Goal: Task Accomplishment & Management: Use online tool/utility

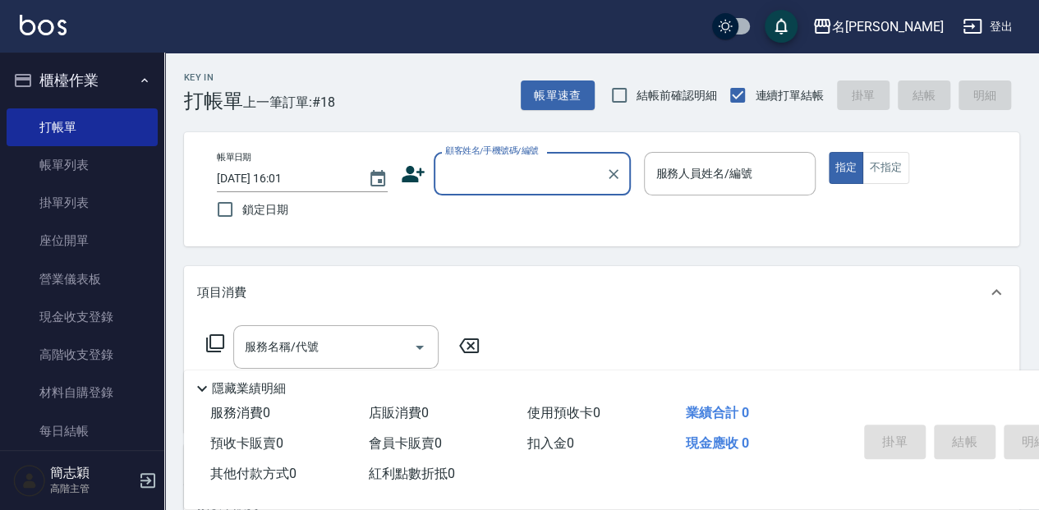
click at [534, 210] on div "帳單日期 [DATE] 16:01 鎖定日期 顧客姓名/手機號碼/編號 顧客姓名/手機號碼/編號 服務人員姓名/編號 服務人員姓名/編號 指定 不指定" at bounding box center [602, 189] width 796 height 75
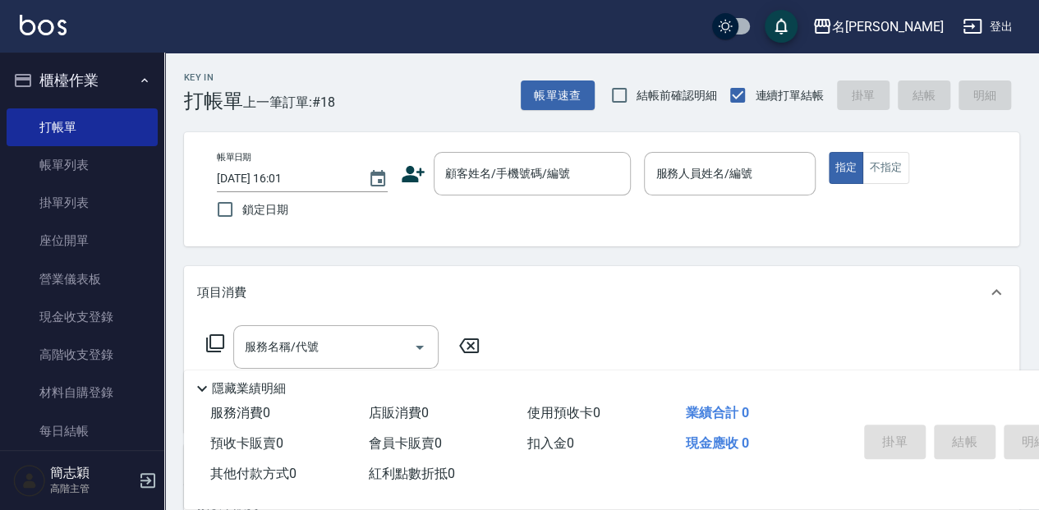
click at [534, 210] on div "帳單日期 [DATE] 16:01 鎖定日期 顧客姓名/手機號碼/編號 顧客姓名/手機號碼/編號 服務人員姓名/編號 服務人員姓名/編號 指定 不指定" at bounding box center [602, 189] width 796 height 75
copy div "顧客姓名/手機號碼/編號"
drag, startPoint x: 688, startPoint y: 347, endPoint x: 258, endPoint y: 439, distance: 439.5
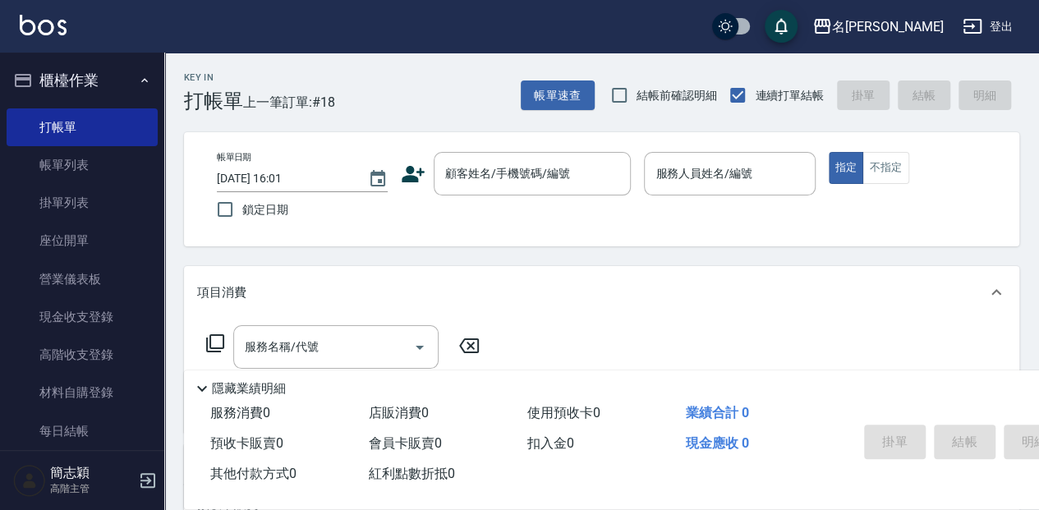
click at [684, 348] on div "服務名稱/代號 服務名稱/代號" at bounding box center [602, 375] width 836 height 113
click at [306, 450] on div "服務消費 0 店販消費 0 使用預收卡 0 業績合計 0 預收卡販賣 0 會員卡販賣 0 扣入金 0 現金應收 0 其他付款方式 0 紅利點數折抵 0" at bounding box center [511, 443] width 654 height 91
drag, startPoint x: 258, startPoint y: 439, endPoint x: 240, endPoint y: 411, distance: 33.3
click at [240, 411] on span "服務消費 0" at bounding box center [240, 413] width 60 height 16
click at [208, 401] on div "服務消費 0" at bounding box center [283, 413] width 159 height 30
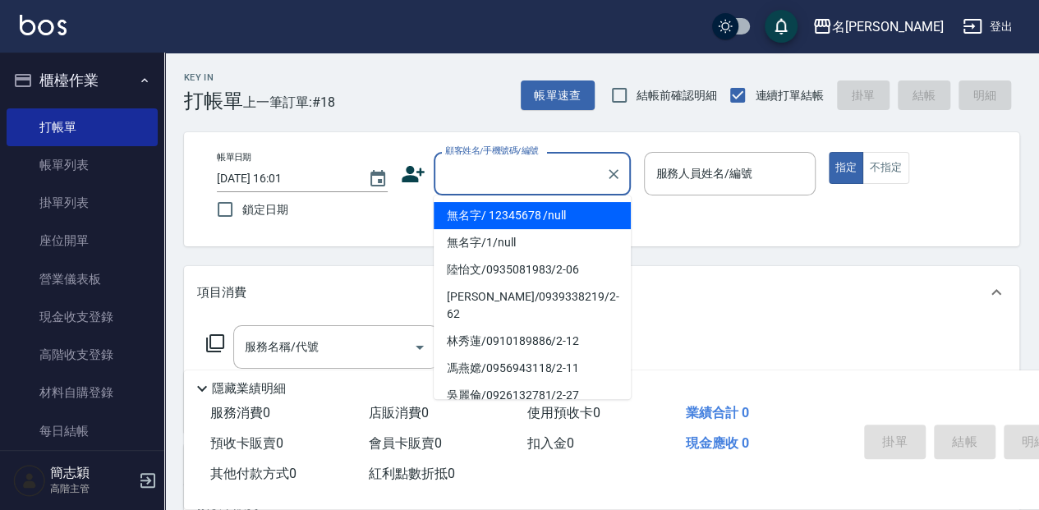
click at [487, 174] on input "顧客姓名/手機號碼/編號" at bounding box center [520, 173] width 158 height 29
click at [500, 210] on li "無名字/ 12345678 /null" at bounding box center [532, 215] width 197 height 27
drag, startPoint x: 500, startPoint y: 210, endPoint x: 509, endPoint y: 207, distance: 10.2
click at [500, 210] on div "帳單日期 [DATE] 16:01 鎖定日期 顧客姓名/手機號碼/編號 顧客姓名/手機號碼/編號 服務人員姓名/編號 服務人員姓名/編號 指定 不指定" at bounding box center [602, 189] width 796 height 75
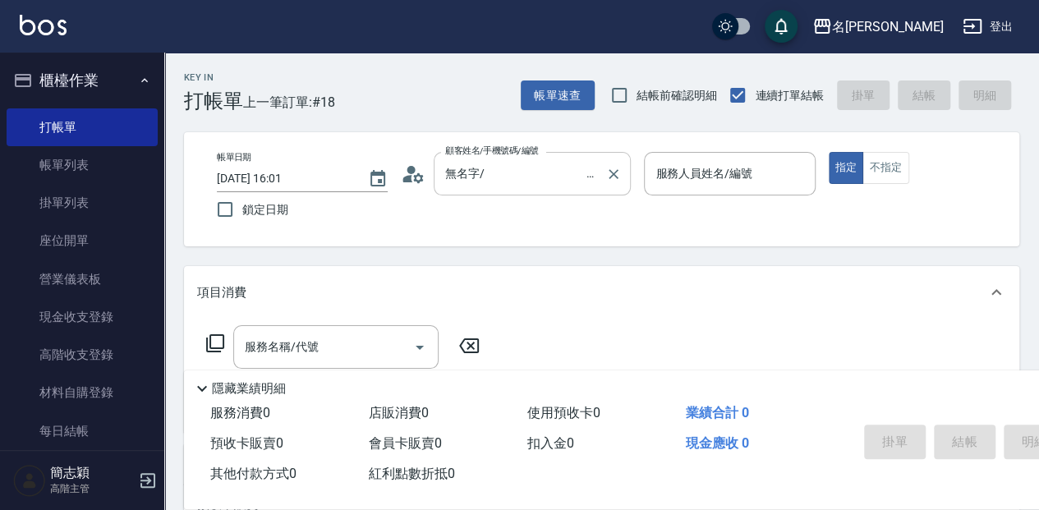
click at [508, 176] on input "無名字/ 12345678 /null" at bounding box center [520, 173] width 158 height 29
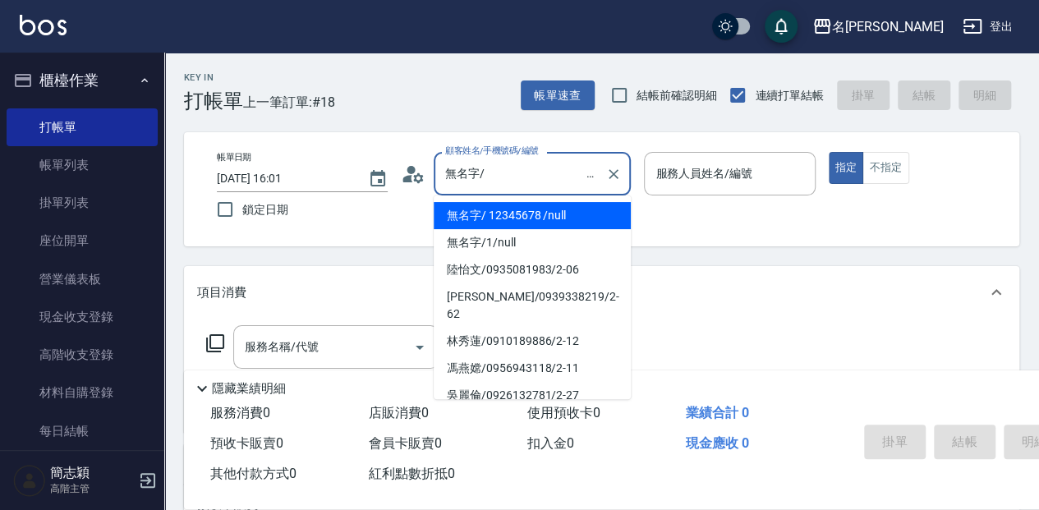
click at [514, 215] on li "無名字/ 12345678 /null" at bounding box center [532, 215] width 197 height 27
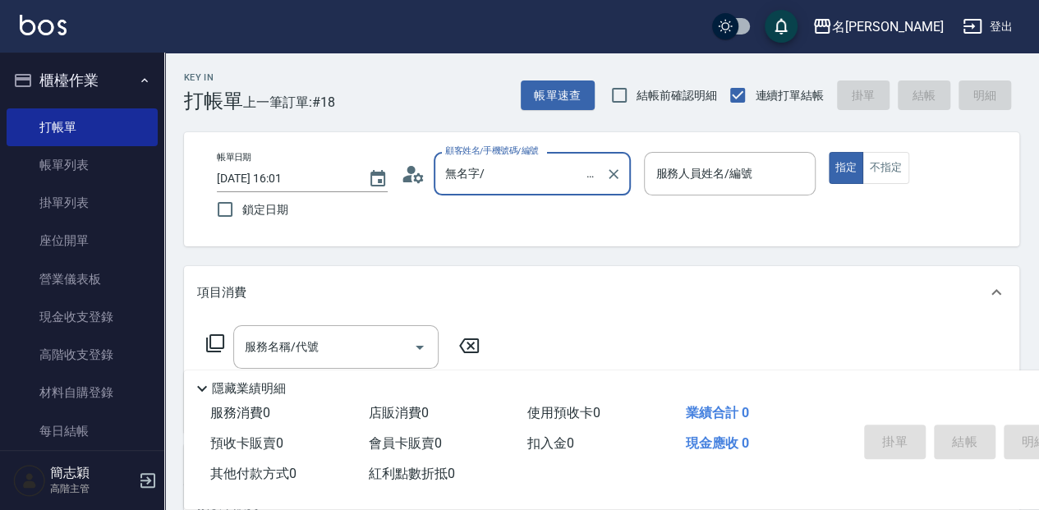
click at [531, 178] on input "無名字/ 12345678 /null" at bounding box center [520, 173] width 158 height 29
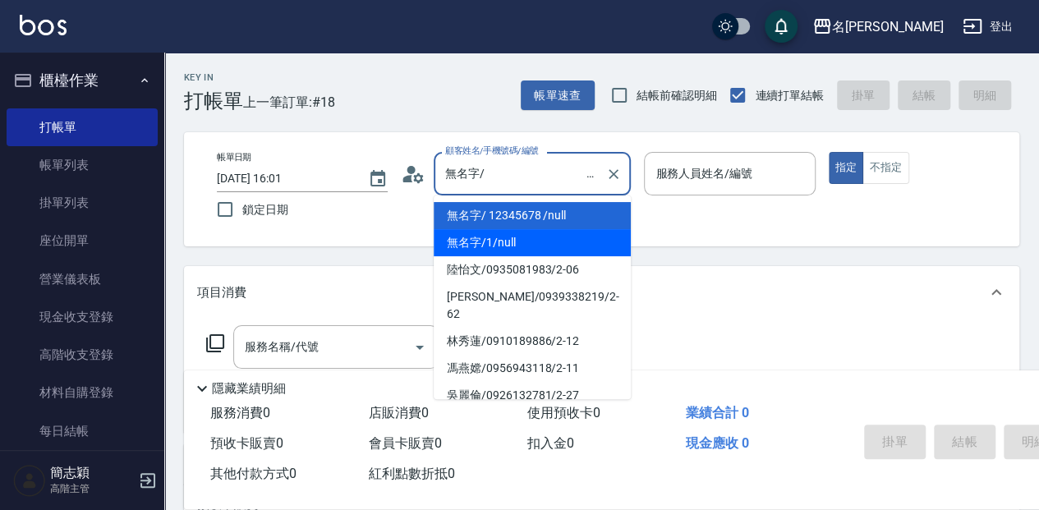
click at [562, 251] on li "無名字/1/null" at bounding box center [532, 242] width 197 height 27
type input "無名字/1/null"
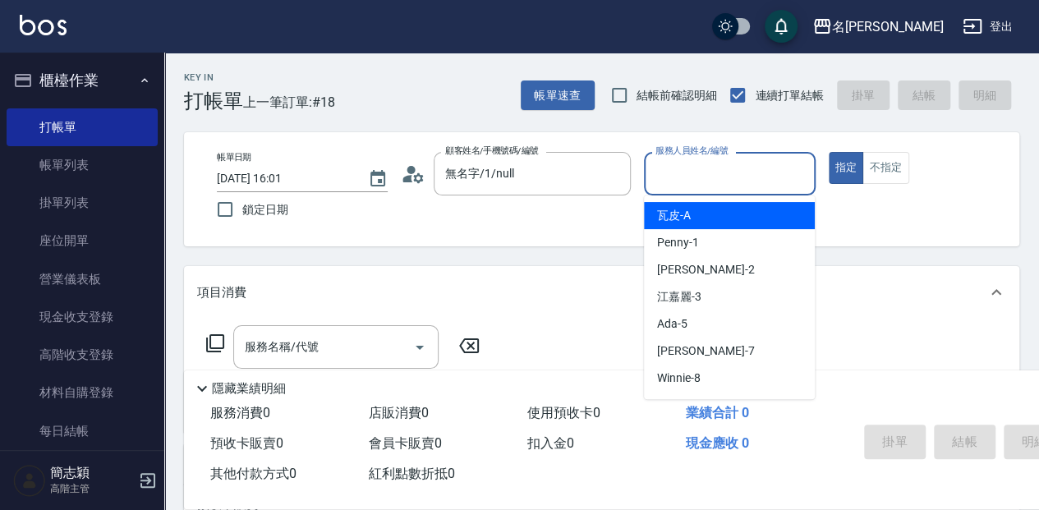
drag, startPoint x: 691, startPoint y: 160, endPoint x: 698, endPoint y: 180, distance: 20.8
click at [692, 164] on input "服務人員姓名/編號" at bounding box center [730, 173] width 156 height 29
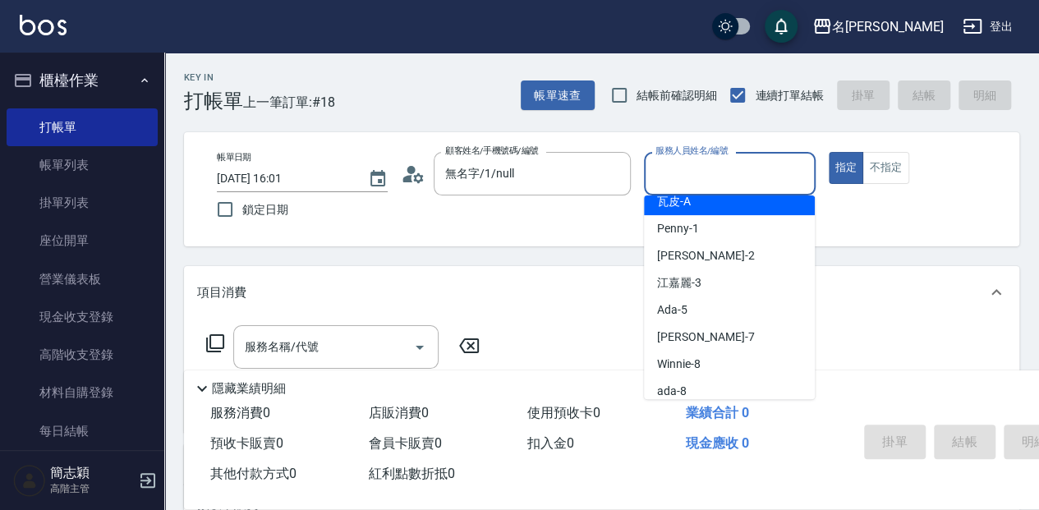
scroll to position [54, 0]
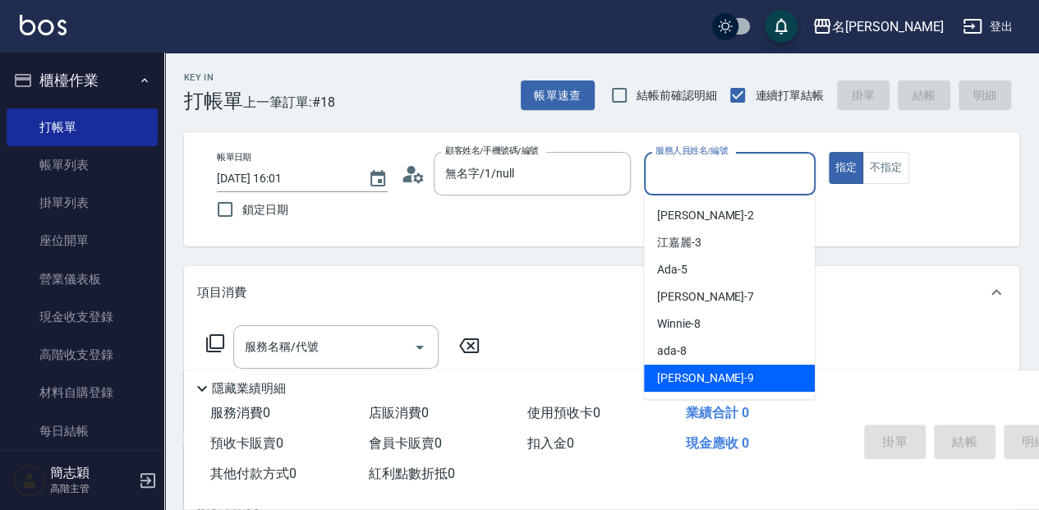
drag, startPoint x: 703, startPoint y: 374, endPoint x: 728, endPoint y: 338, distance: 43.8
click at [702, 373] on div "[PERSON_NAME] -9" at bounding box center [729, 378] width 171 height 27
type input "[PERSON_NAME]-9"
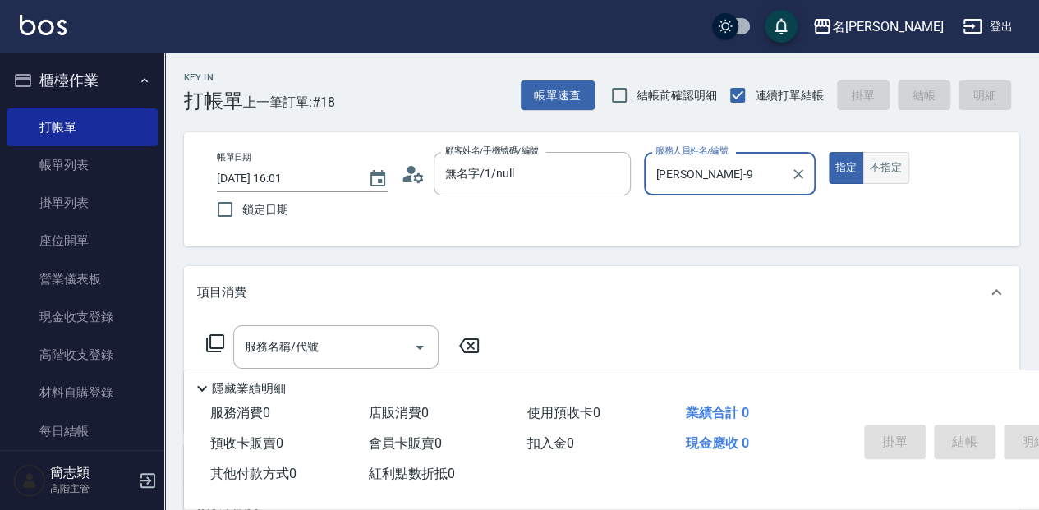
click at [878, 176] on button "不指定" at bounding box center [886, 168] width 46 height 32
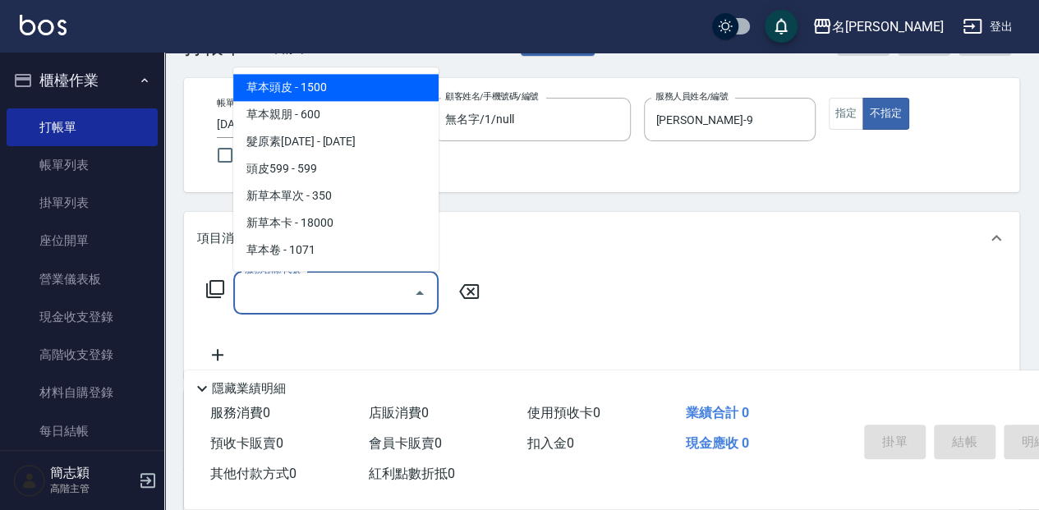
click at [303, 279] on input "服務名稱/代號" at bounding box center [324, 293] width 166 height 29
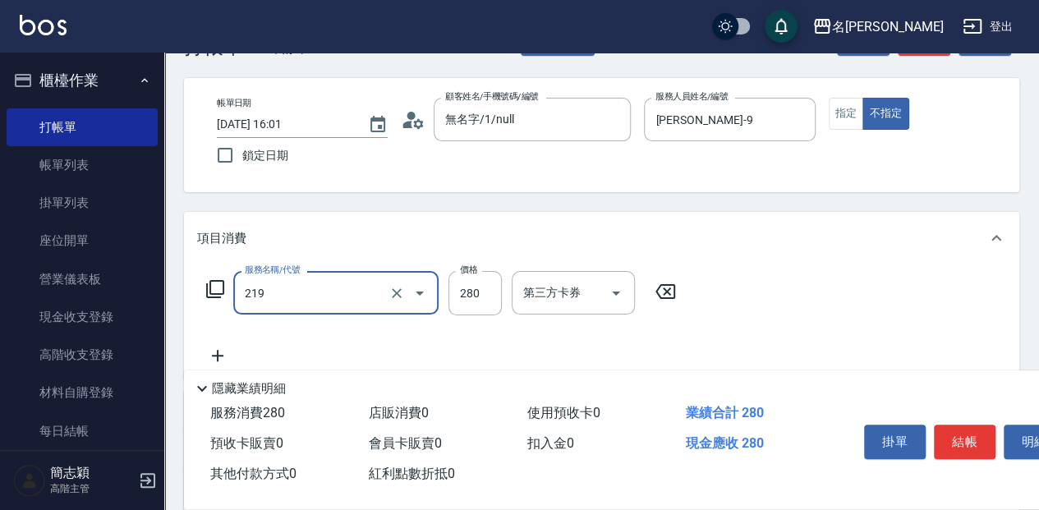
type input "洗髮280(219)"
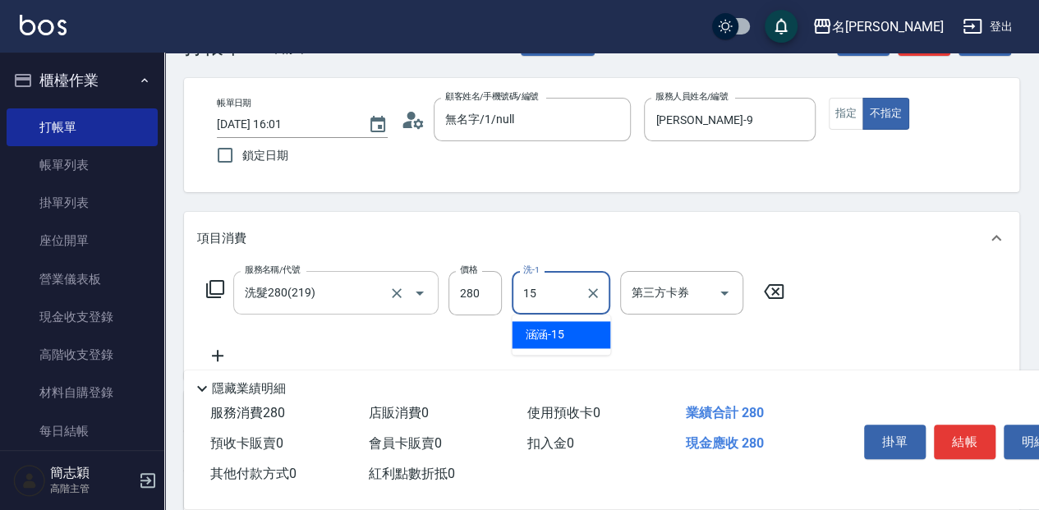
type input "涵涵-15"
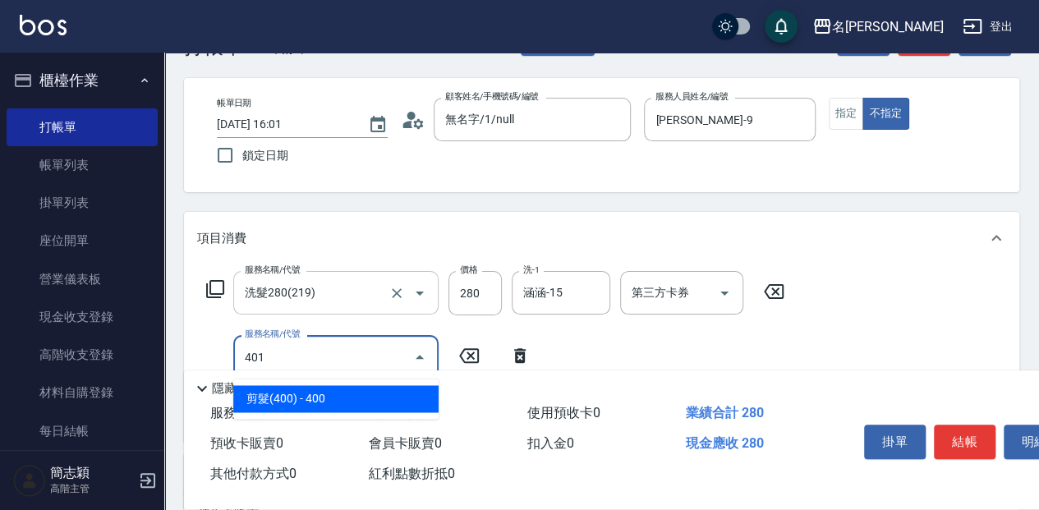
type input "剪髮(400)(401)"
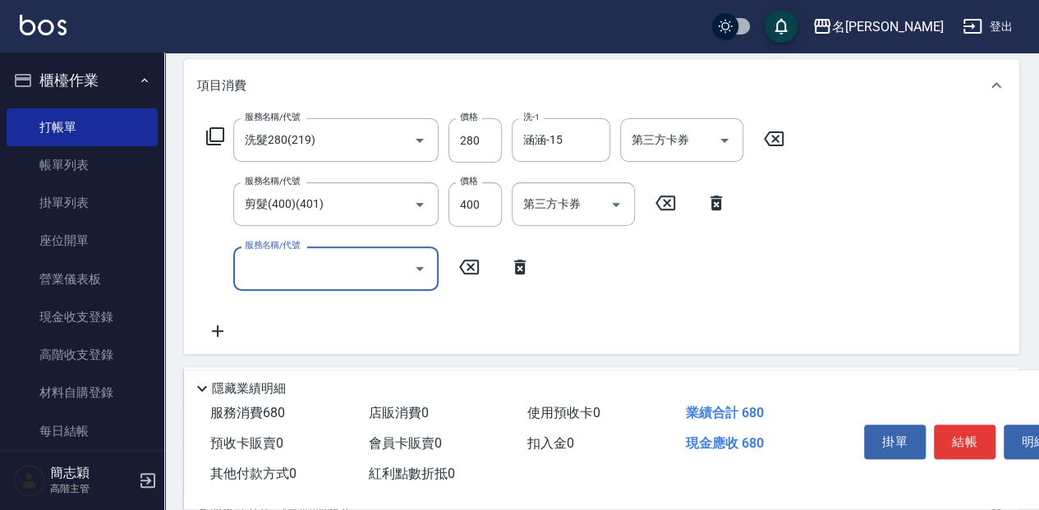
scroll to position [219, 0]
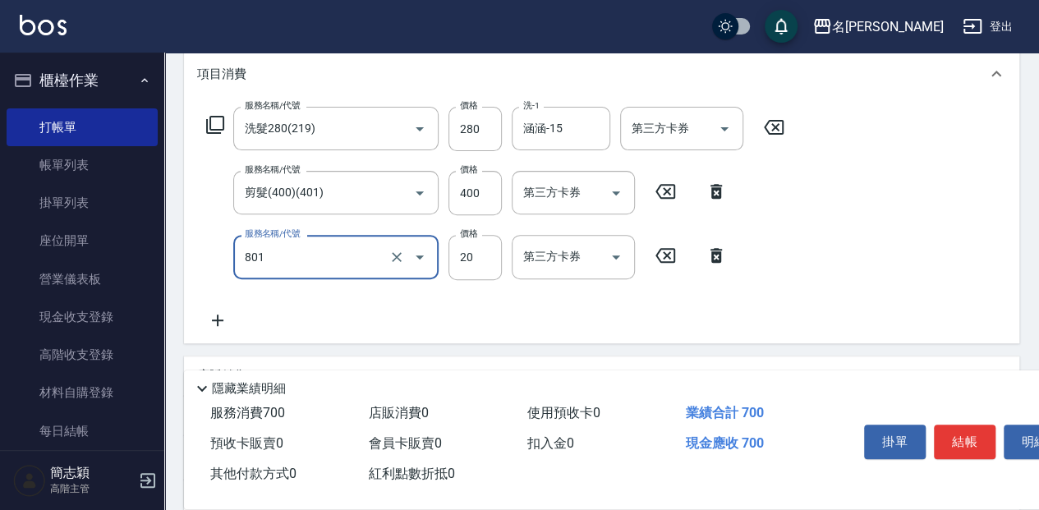
type input "潤絲20(801)"
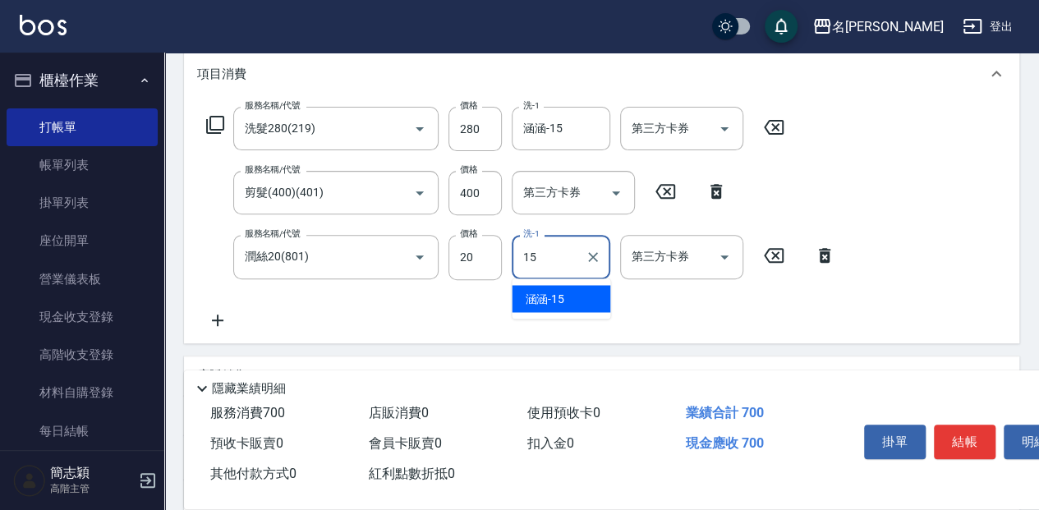
type input "涵涵-15"
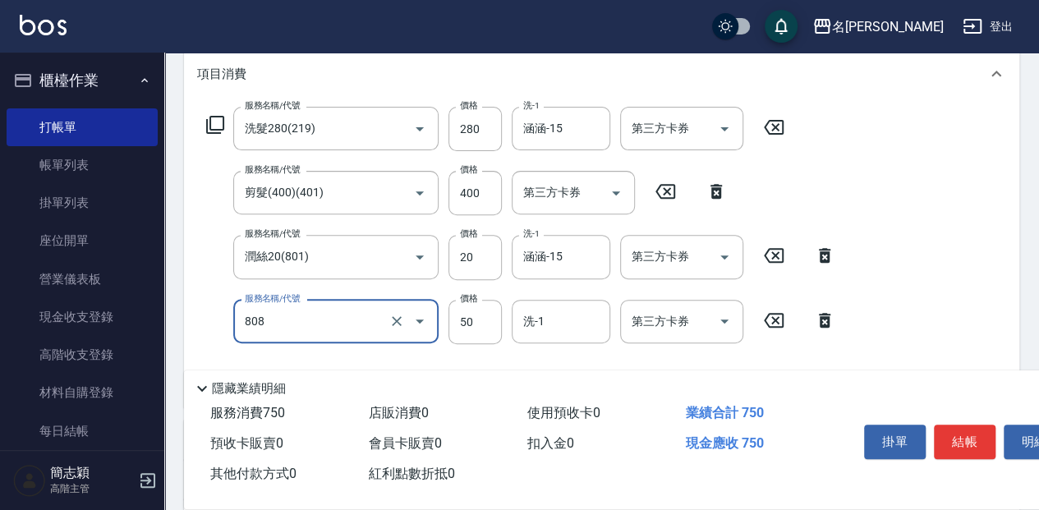
type input "活綠激素[50](808)"
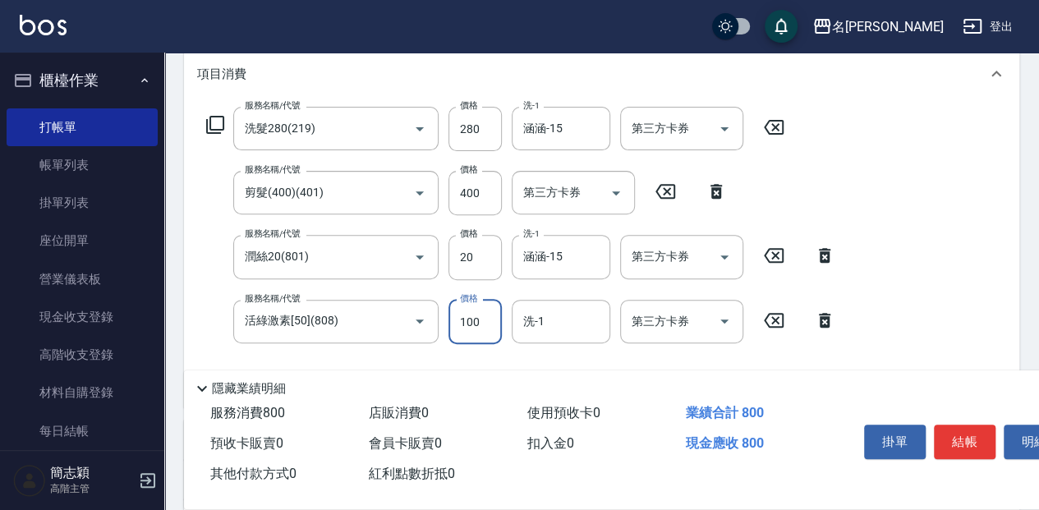
type input "100"
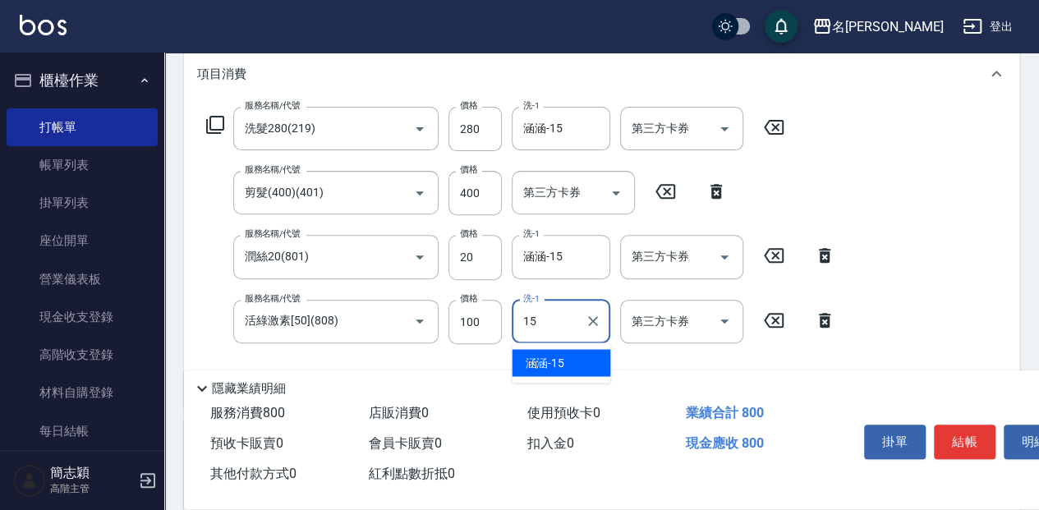
type input "涵涵-15"
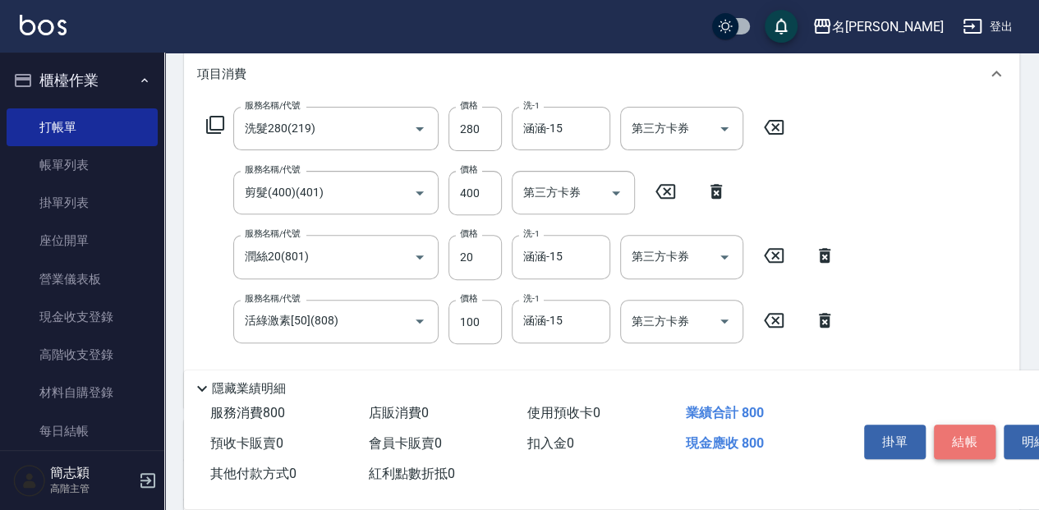
click at [966, 440] on button "結帳" at bounding box center [965, 442] width 62 height 35
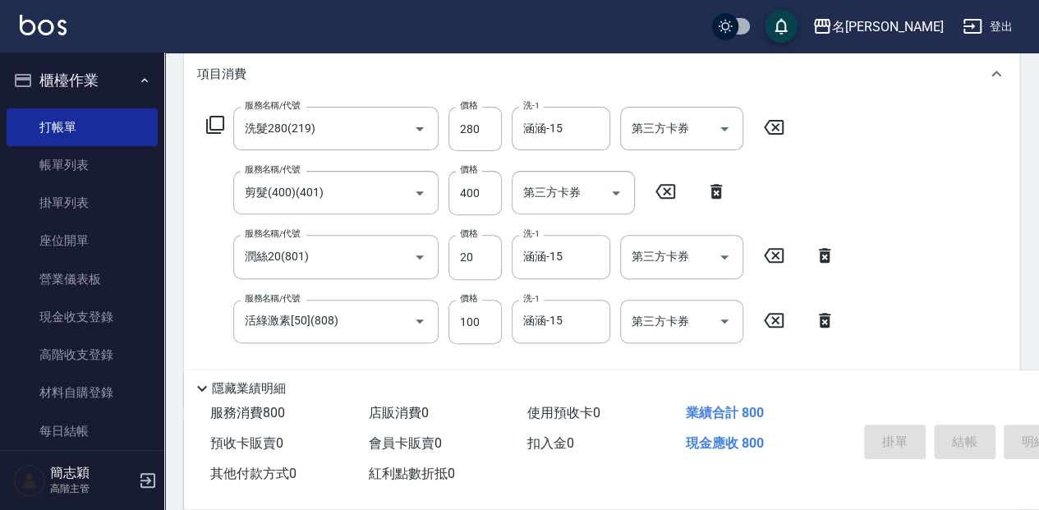
type input "[DATE] 17:25"
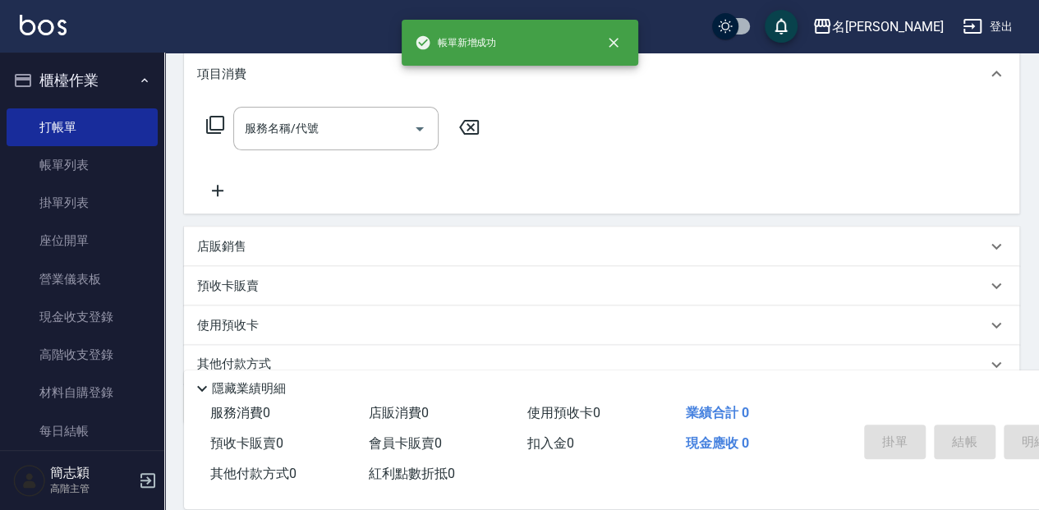
scroll to position [0, 0]
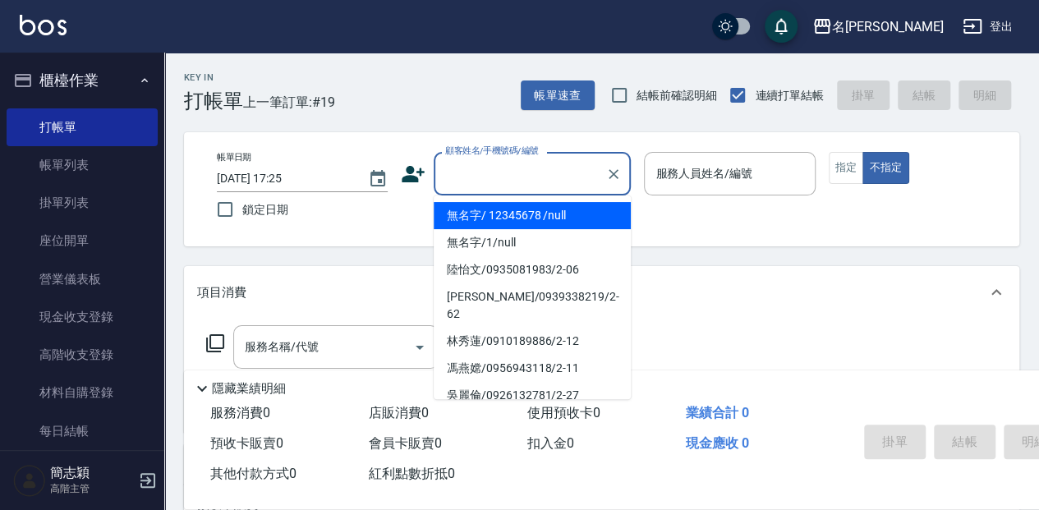
click at [482, 182] on input "顧客姓名/手機號碼/編號" at bounding box center [520, 173] width 158 height 29
click at [503, 209] on li "無名字/ 12345678 /null" at bounding box center [532, 215] width 197 height 27
type input "無名字/ 12345678 /null"
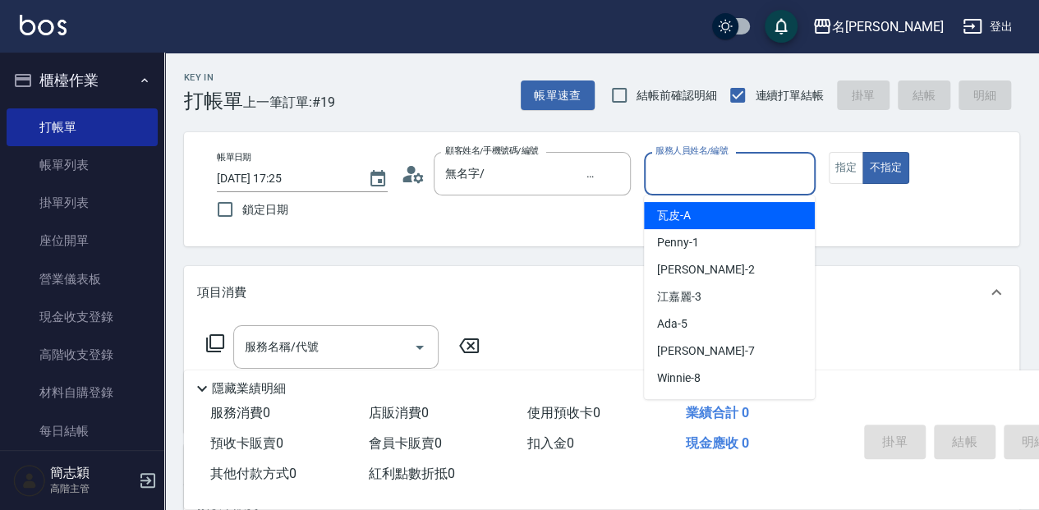
click at [707, 182] on input "服務人員姓名/編號" at bounding box center [730, 173] width 156 height 29
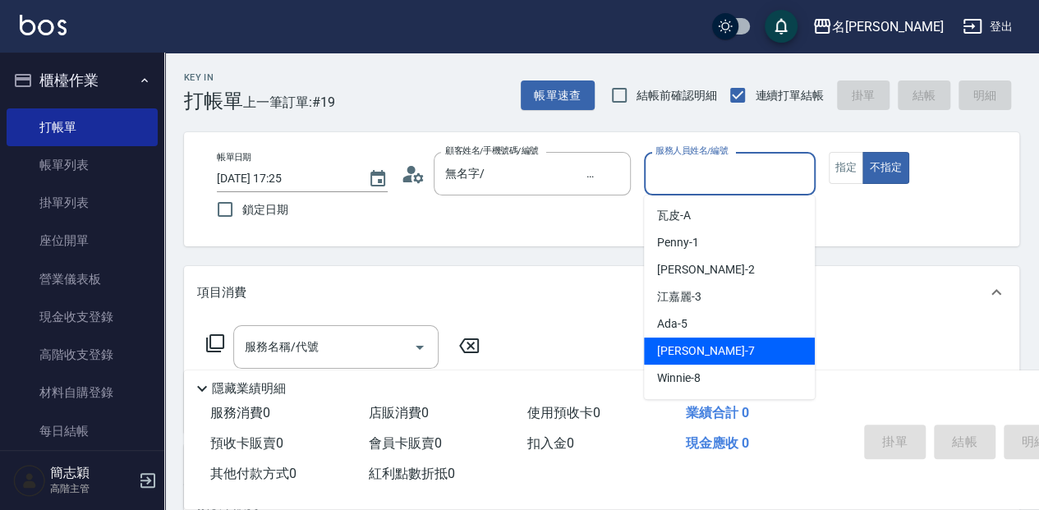
click at [717, 351] on div "[PERSON_NAME] -7" at bounding box center [729, 351] width 171 height 27
type input "[PERSON_NAME]-7"
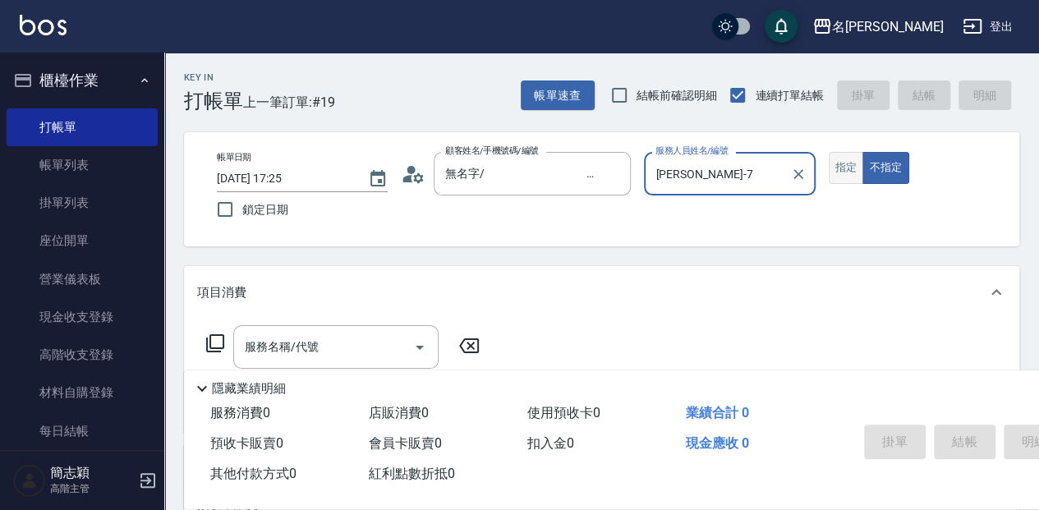
click at [849, 161] on button "指定" at bounding box center [846, 168] width 35 height 32
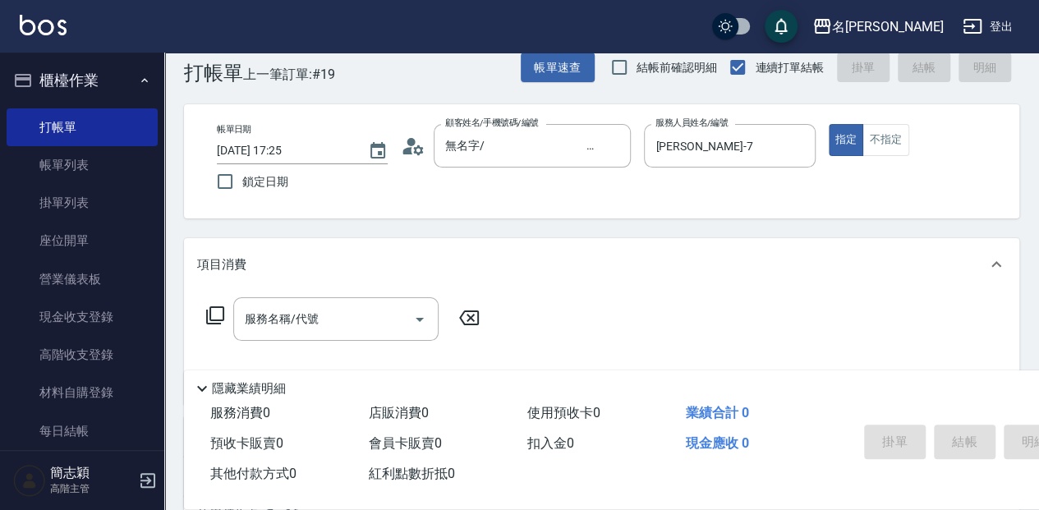
scroll to position [54, 0]
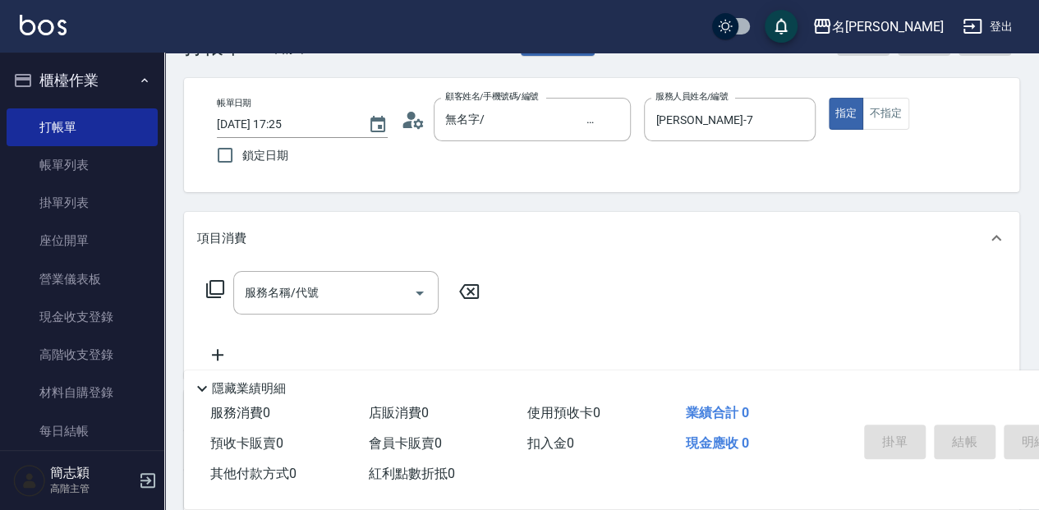
drag, startPoint x: 343, startPoint y: 286, endPoint x: 488, endPoint y: 269, distance: 146.4
click at [352, 286] on input "服務名稱/代號" at bounding box center [324, 293] width 166 height 29
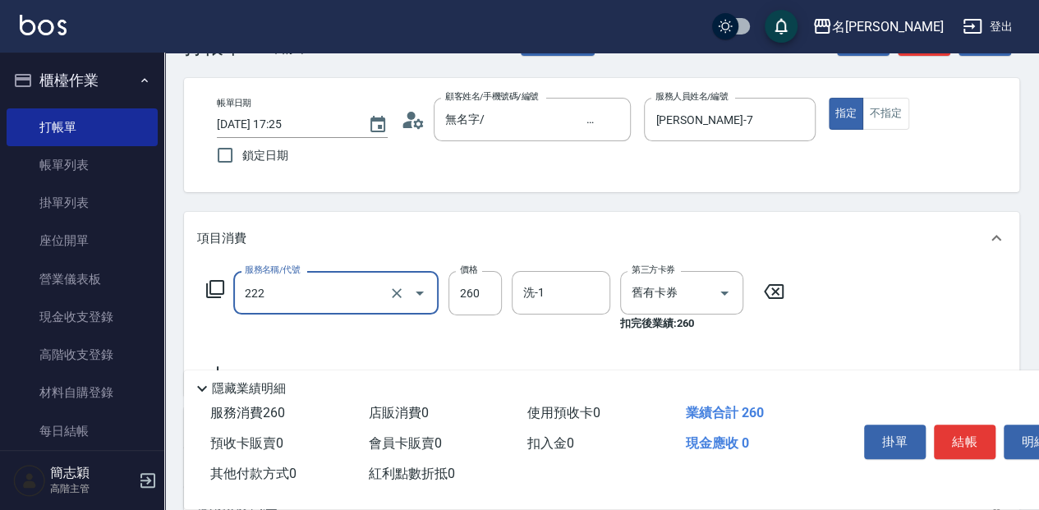
type input "洗髮卷260(222)"
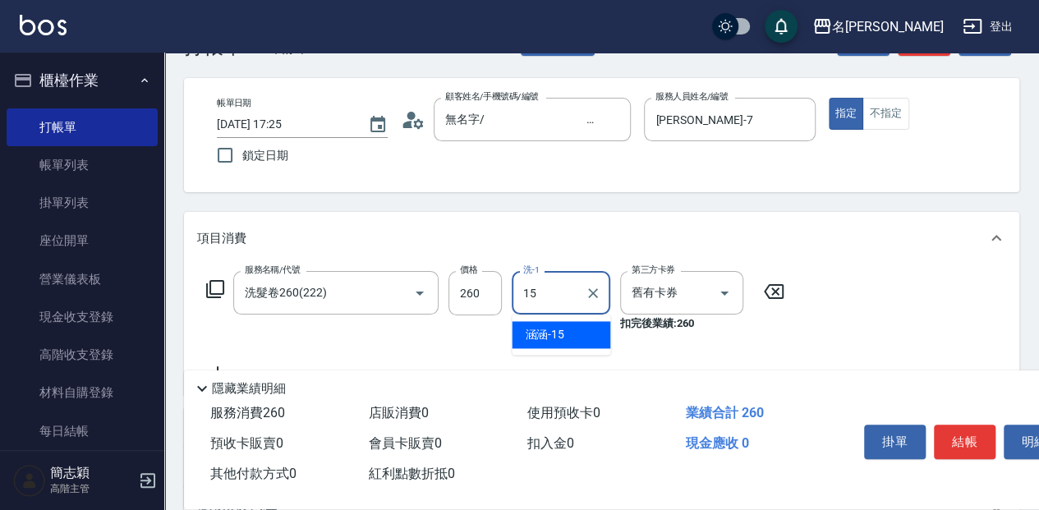
type input "涵涵-15"
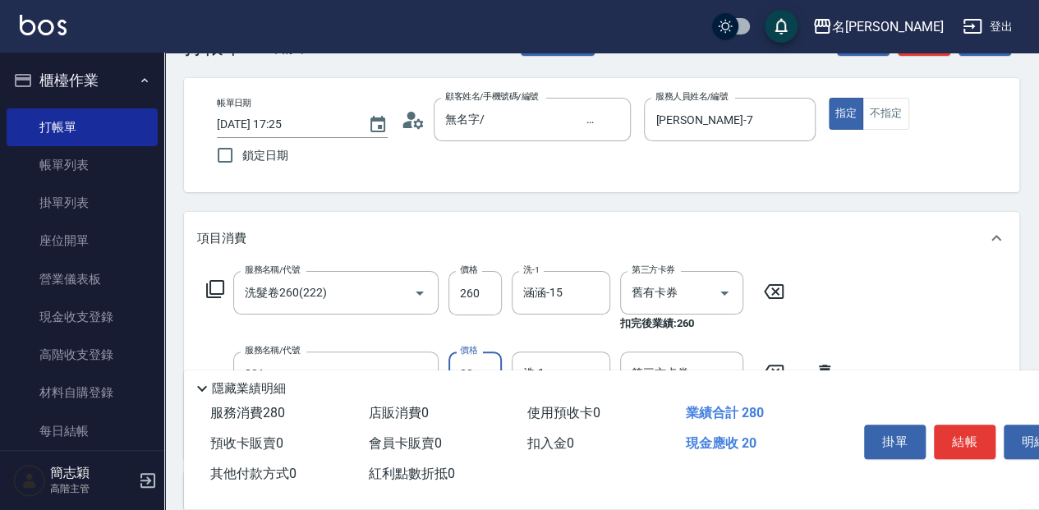
type input "潤絲20(801)"
type input "10"
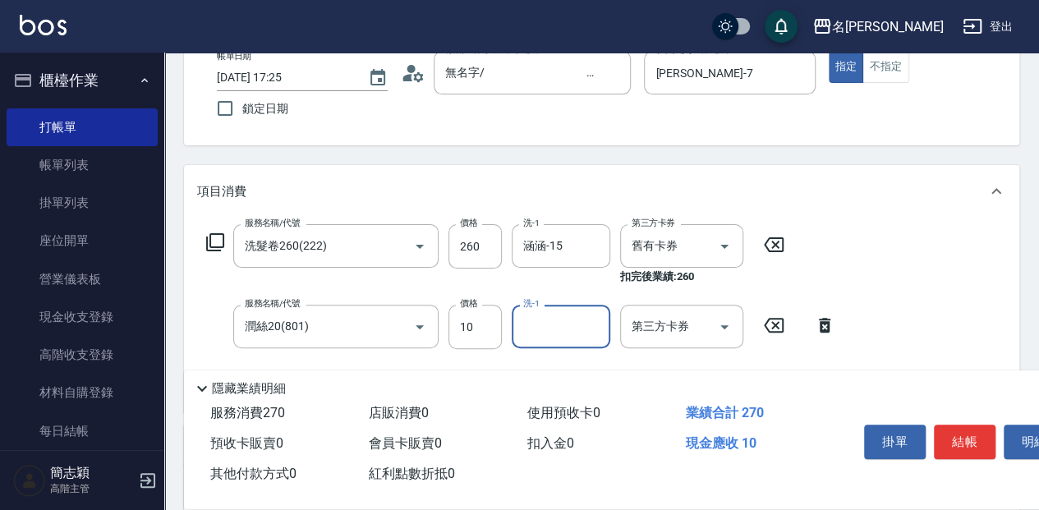
scroll to position [164, 0]
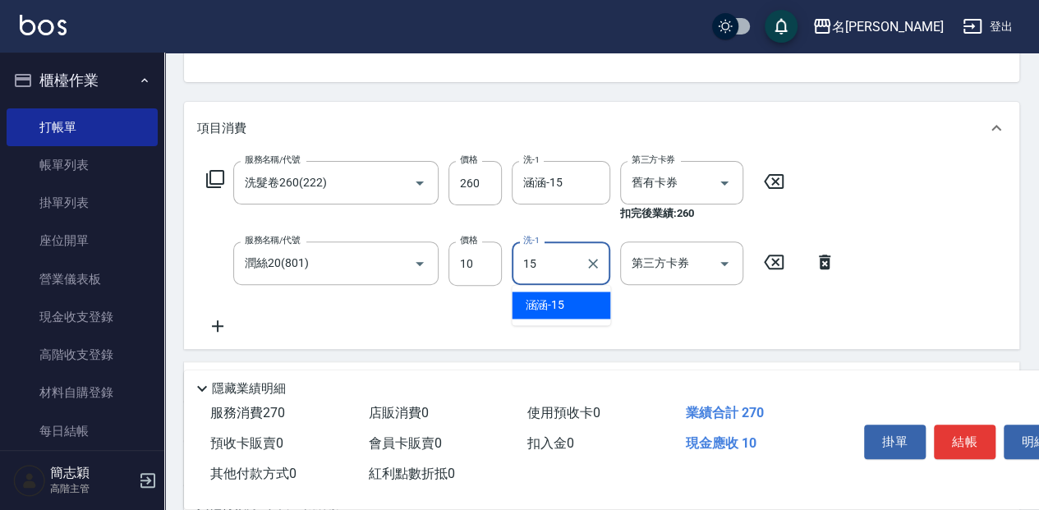
type input "涵涵-15"
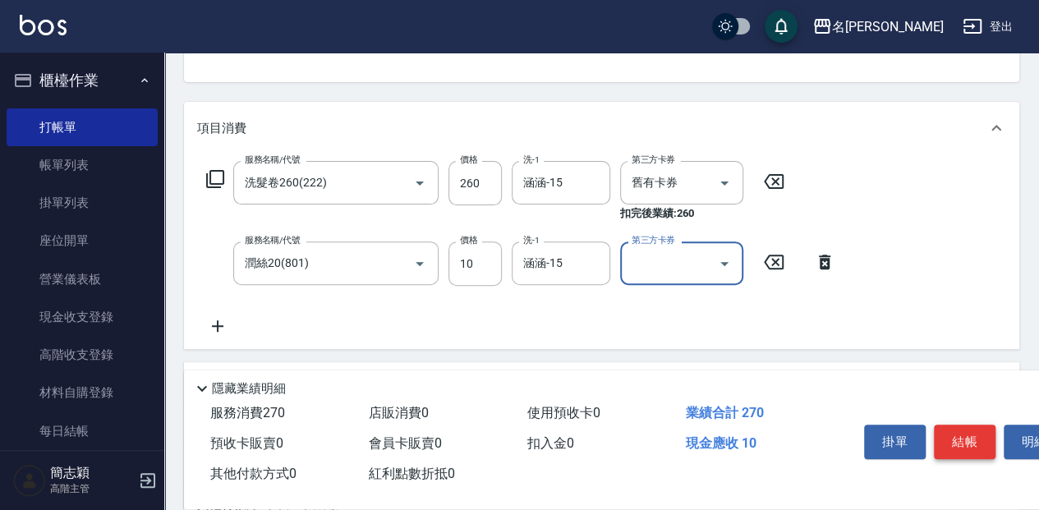
click at [960, 435] on button "結帳" at bounding box center [965, 442] width 62 height 35
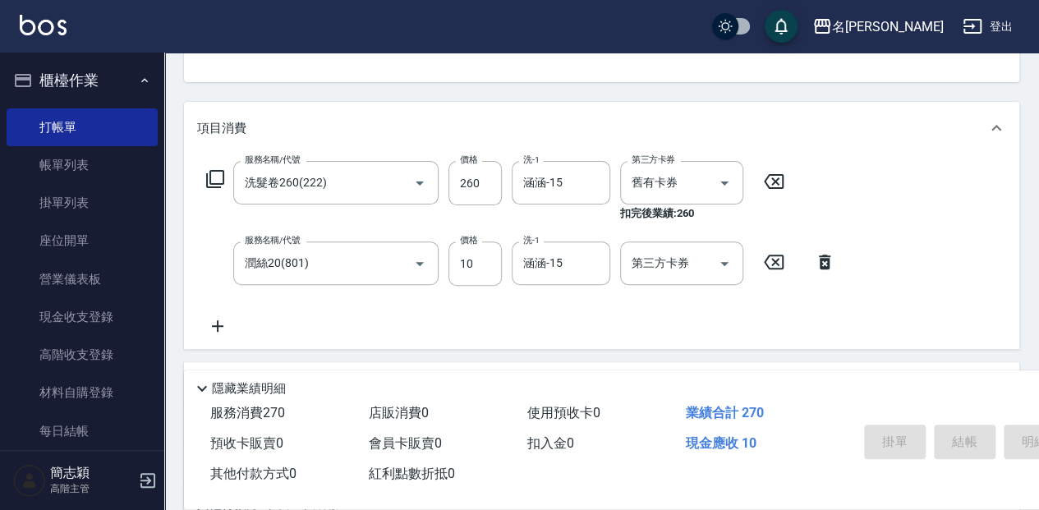
type input "[DATE] 17:44"
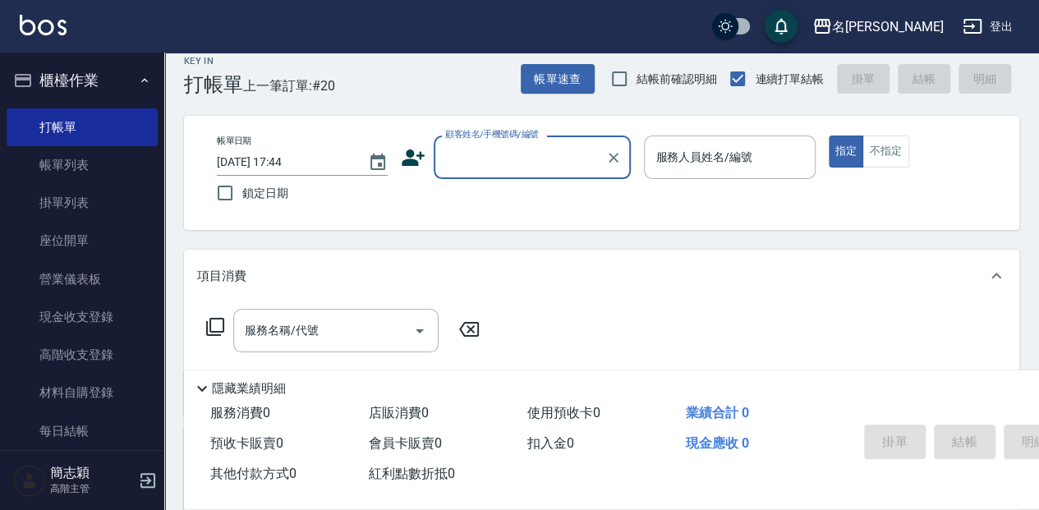
scroll to position [0, 0]
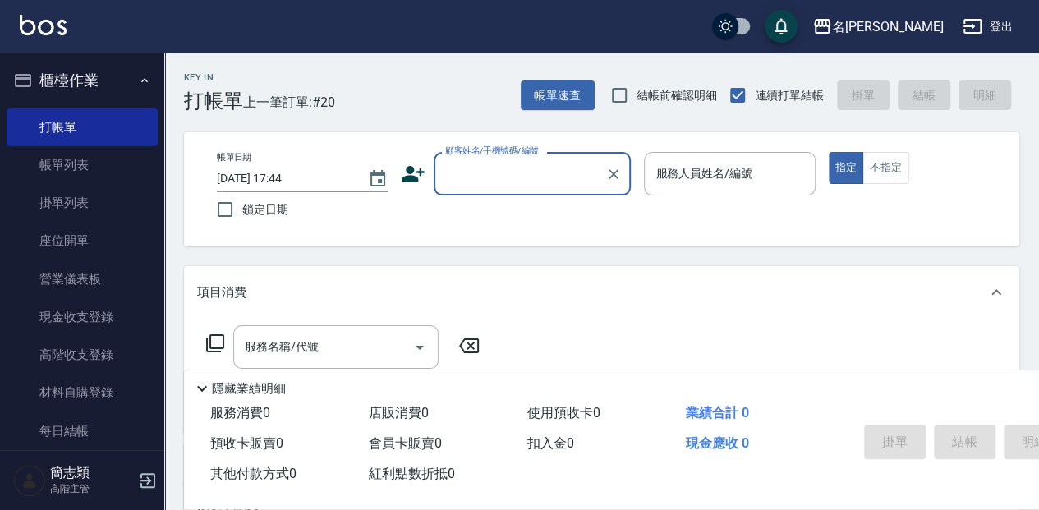
click at [483, 164] on input "顧客姓名/手機號碼/編號" at bounding box center [520, 173] width 158 height 29
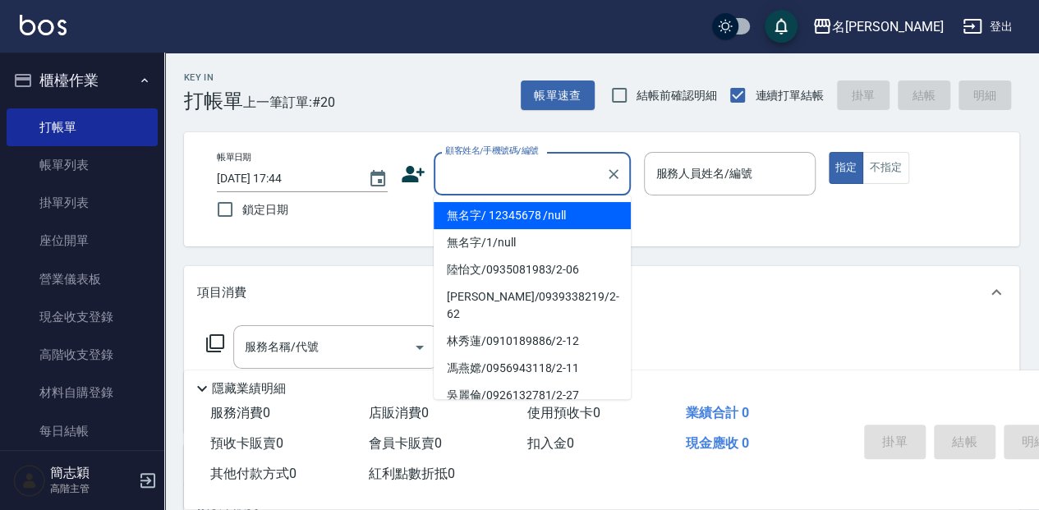
click at [529, 207] on li "無名字/ 12345678 /null" at bounding box center [532, 215] width 197 height 27
type input "無名字/ 12345678 /null"
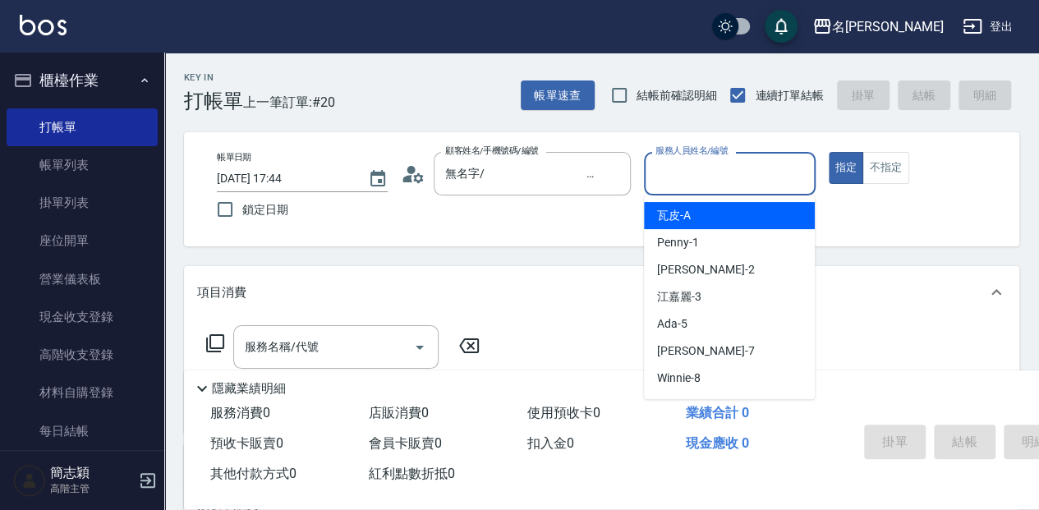
click at [675, 177] on input "服務人員姓名/編號" at bounding box center [730, 173] width 156 height 29
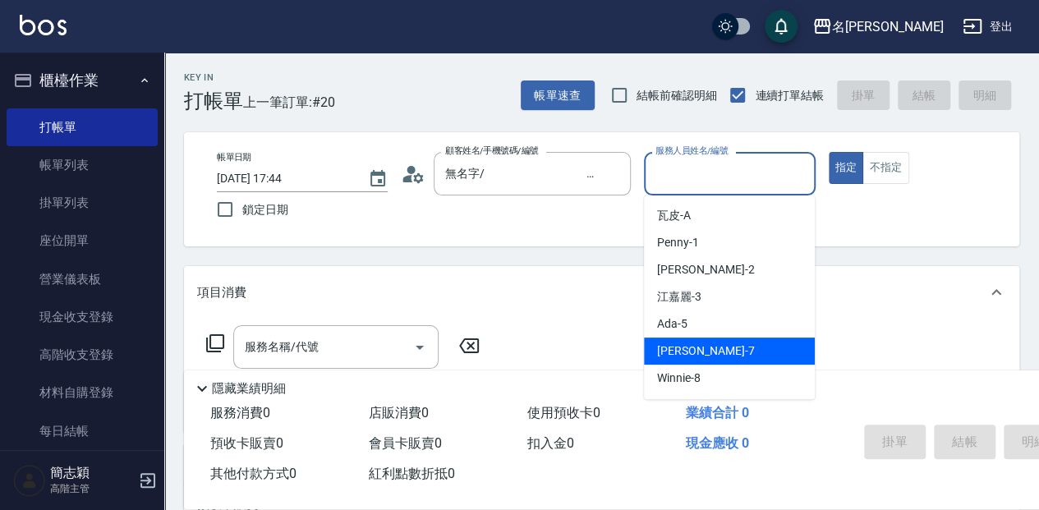
click at [741, 355] on div "[PERSON_NAME] -7" at bounding box center [729, 351] width 171 height 27
type input "[PERSON_NAME]-7"
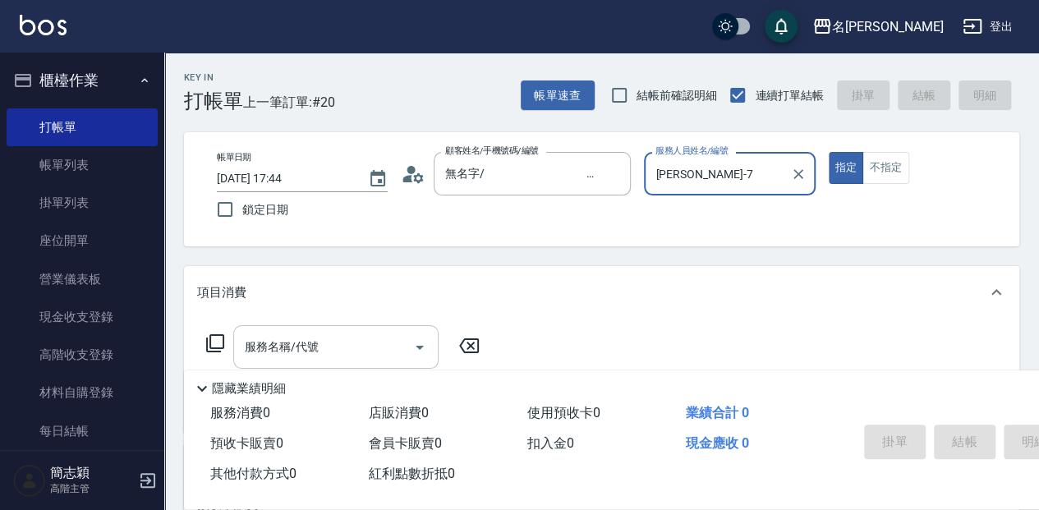
scroll to position [54, 0]
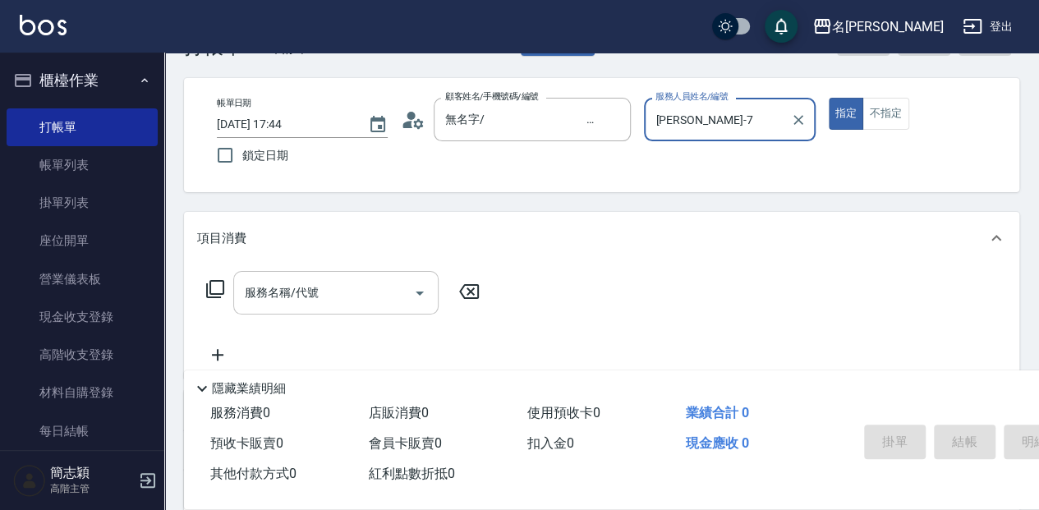
click at [332, 296] on input "服務名稱/代號" at bounding box center [324, 293] width 166 height 29
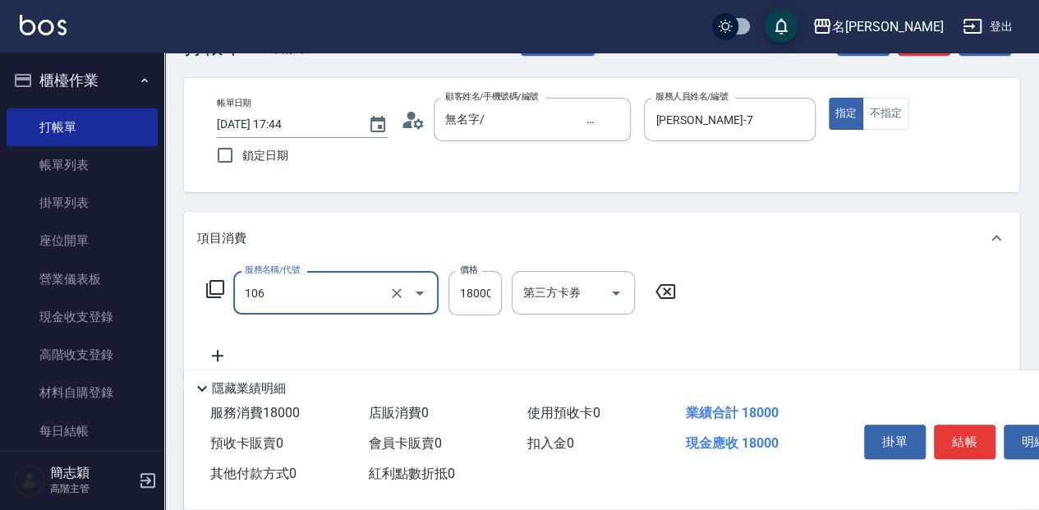
type input "新草本卡(106)"
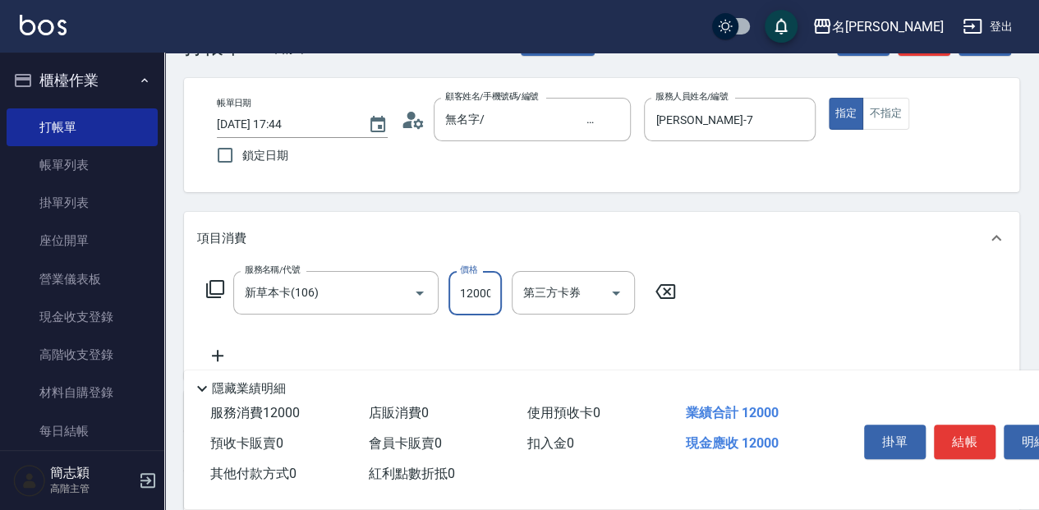
scroll to position [0, 2]
type input "12000"
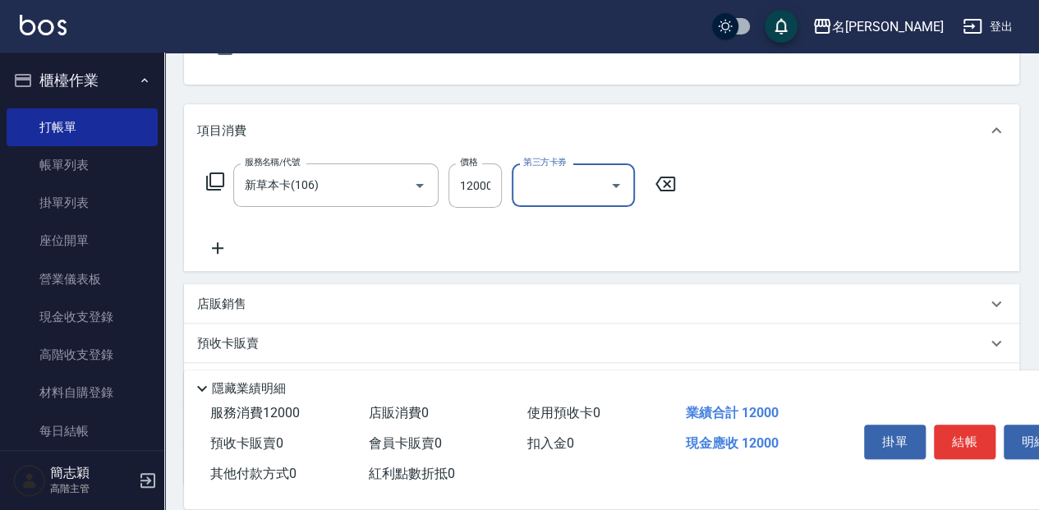
scroll to position [164, 0]
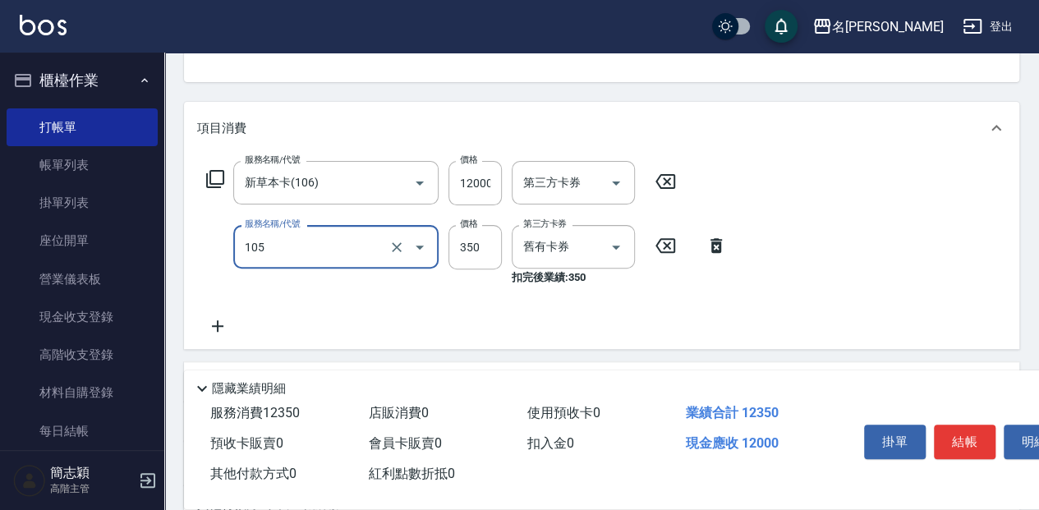
type input "新草本單次(105)"
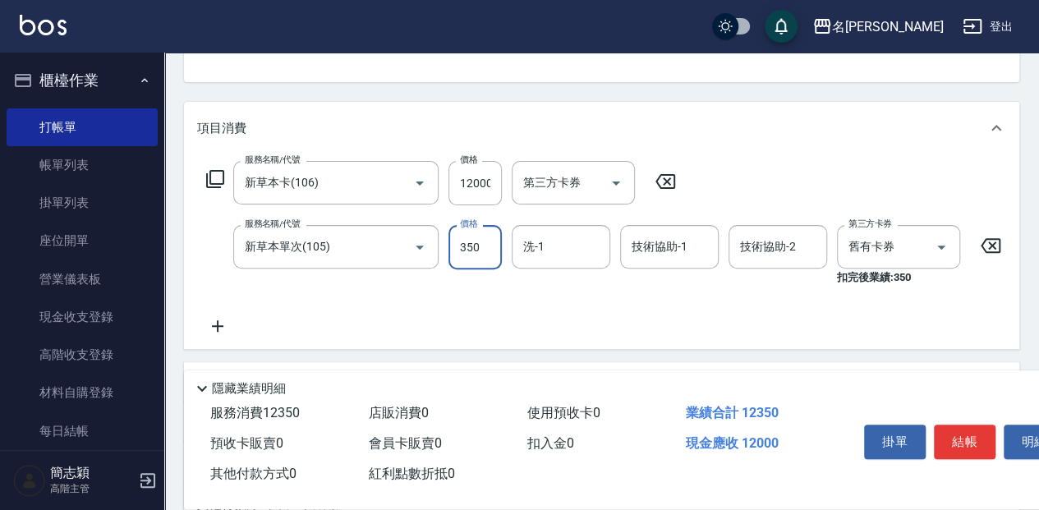
scroll to position [0, 0]
type input "600"
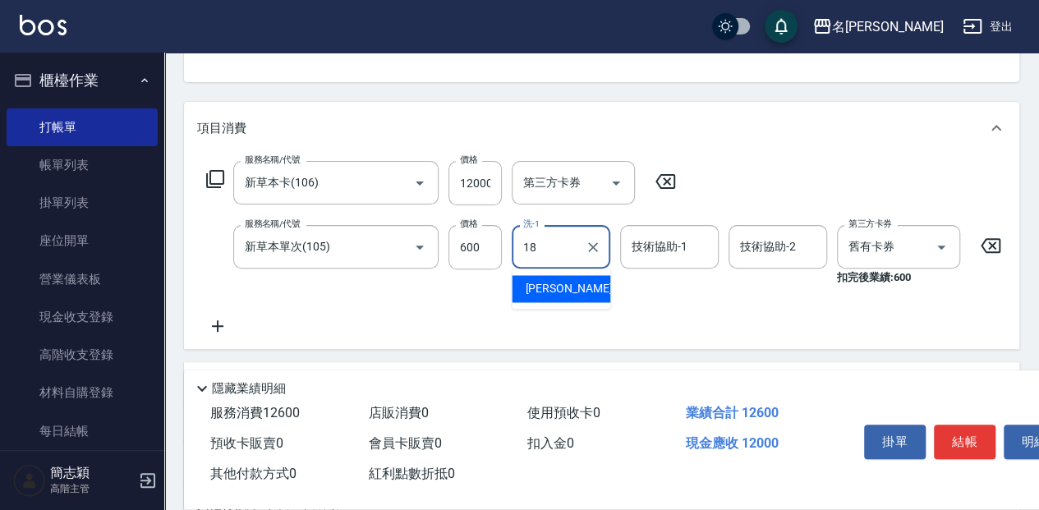
type input "[PERSON_NAME]-18"
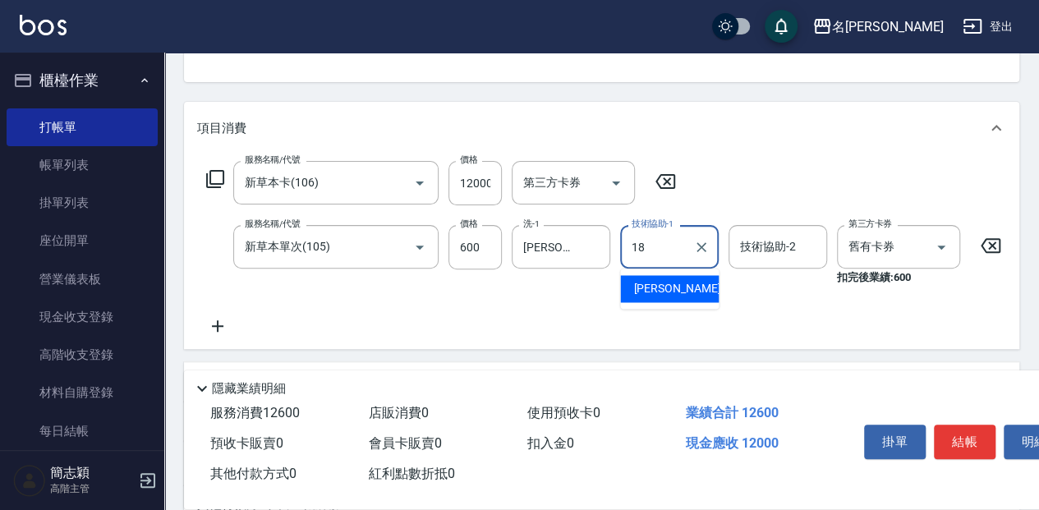
type input "[PERSON_NAME]-18"
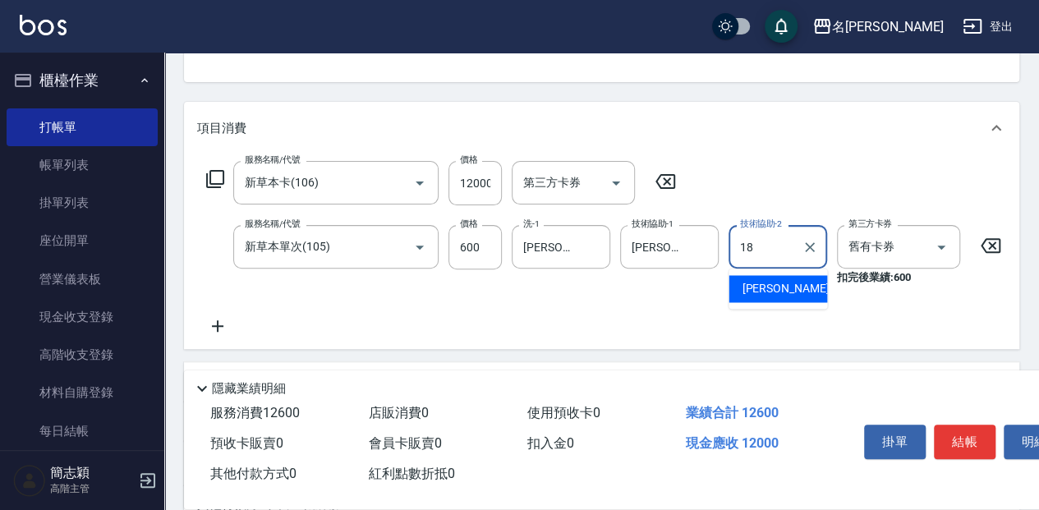
type input "[PERSON_NAME]-18"
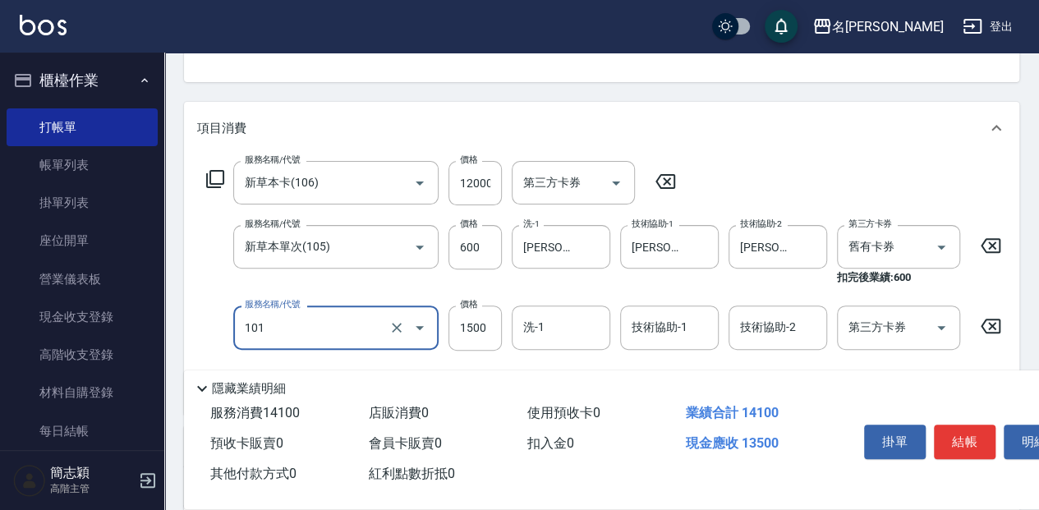
type input "草本頭皮(101)"
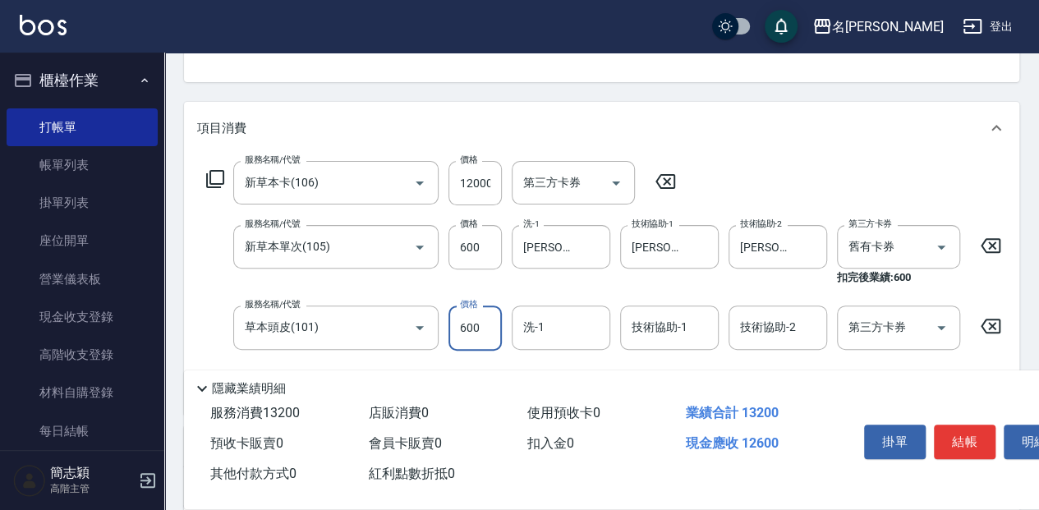
type input "600"
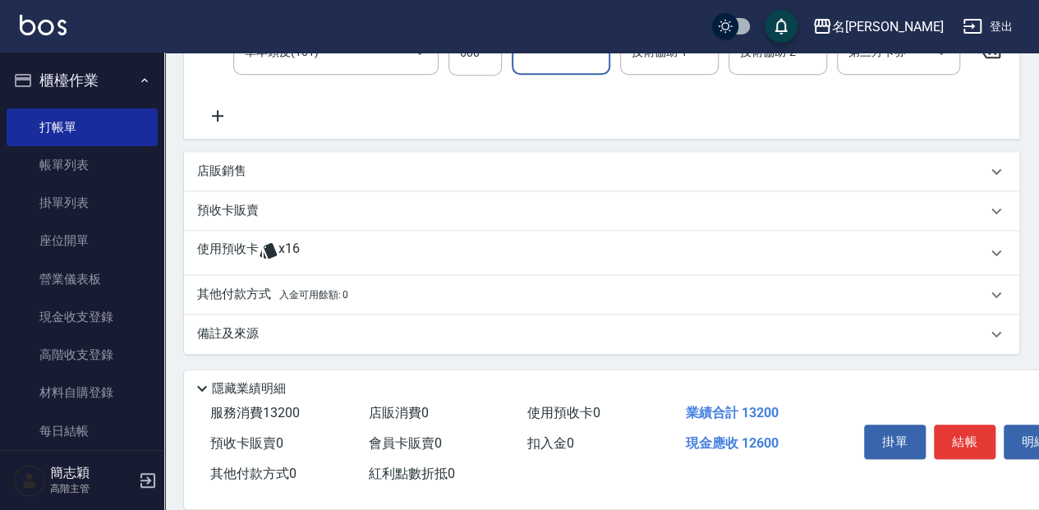
scroll to position [447, 0]
click at [255, 294] on p "其他付款方式 入金可用餘額: 0" at bounding box center [272, 295] width 151 height 18
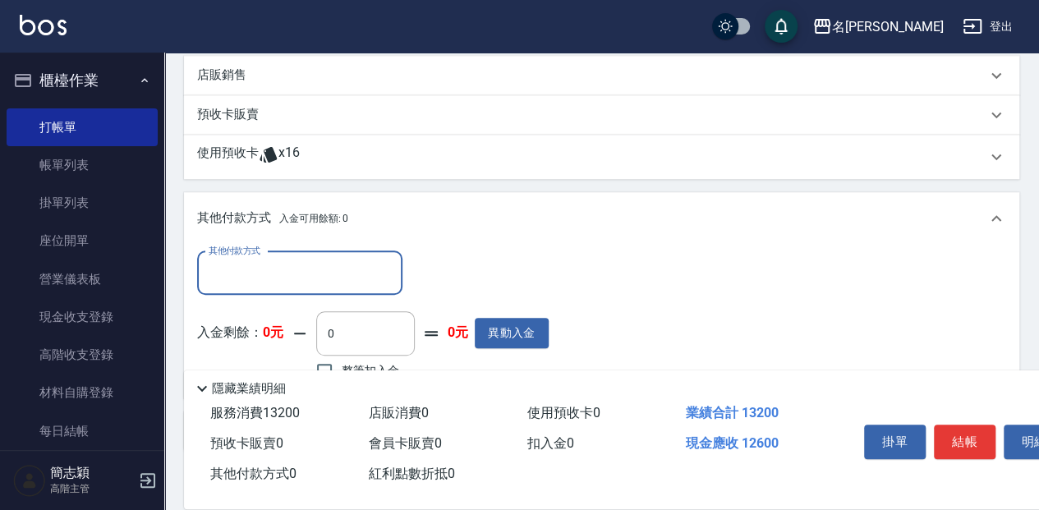
scroll to position [556, 0]
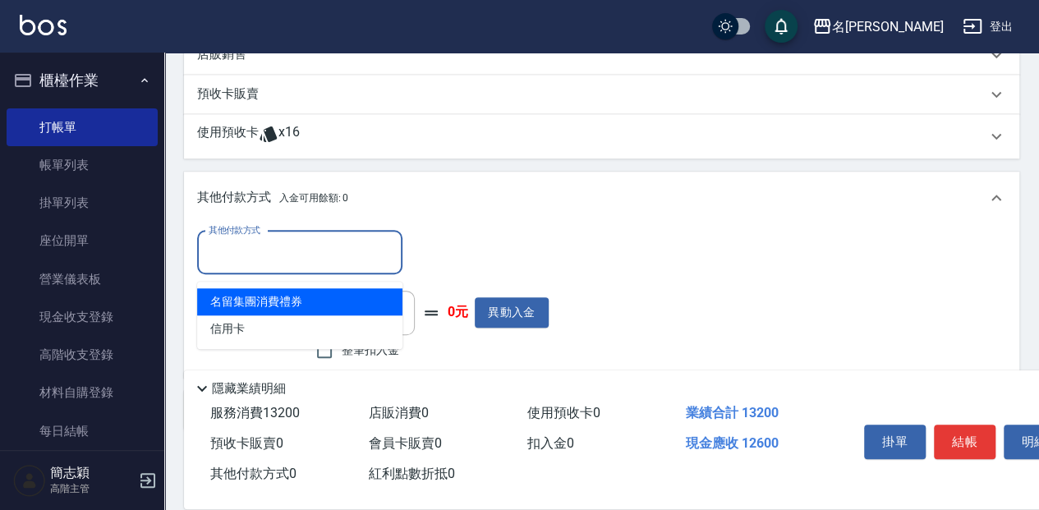
click at [225, 260] on input "其他付款方式" at bounding box center [300, 252] width 191 height 29
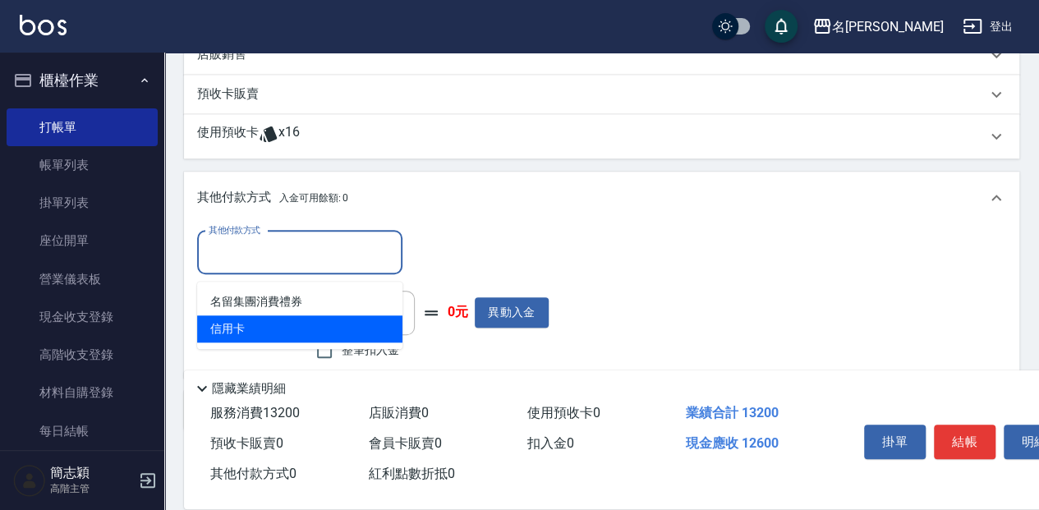
click at [292, 319] on span "信用卡" at bounding box center [299, 329] width 205 height 27
type input "信用卡"
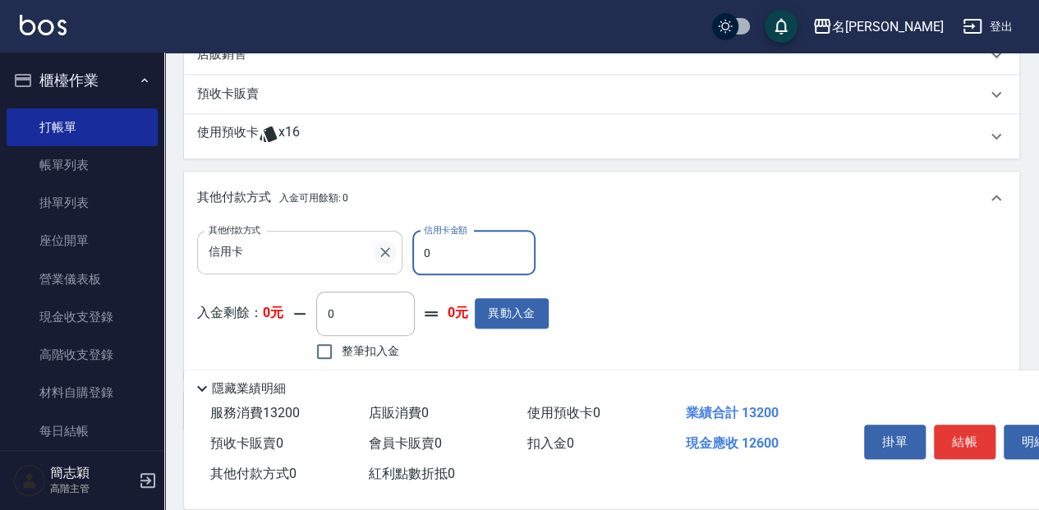
drag, startPoint x: 434, startPoint y: 262, endPoint x: 389, endPoint y: 262, distance: 44.4
click at [389, 262] on div "其他付款方式 信用卡 其他付款方式 信用卡金額 0 信用卡金額" at bounding box center [373, 253] width 352 height 44
type input "12600"
click at [955, 425] on button "結帳" at bounding box center [965, 442] width 62 height 35
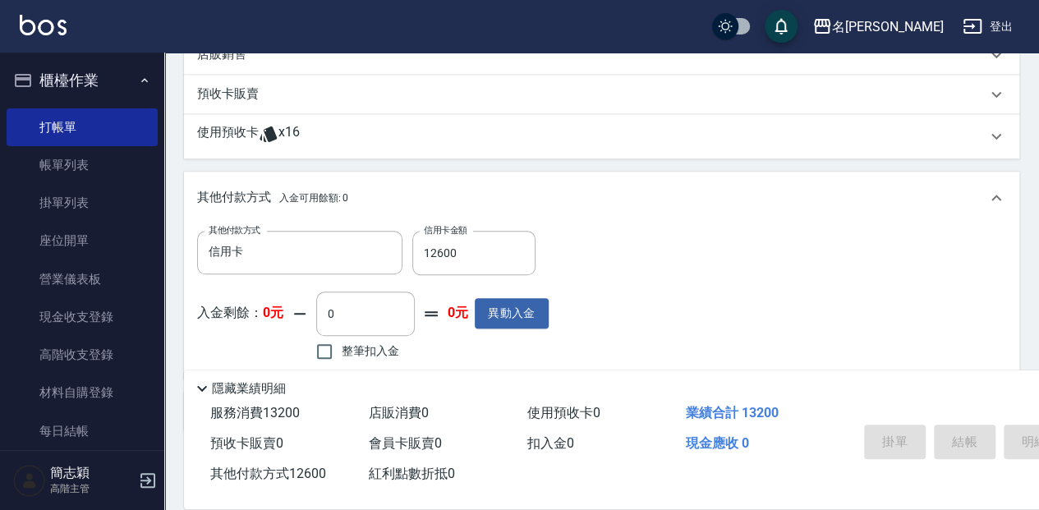
type input "[DATE] 17:45"
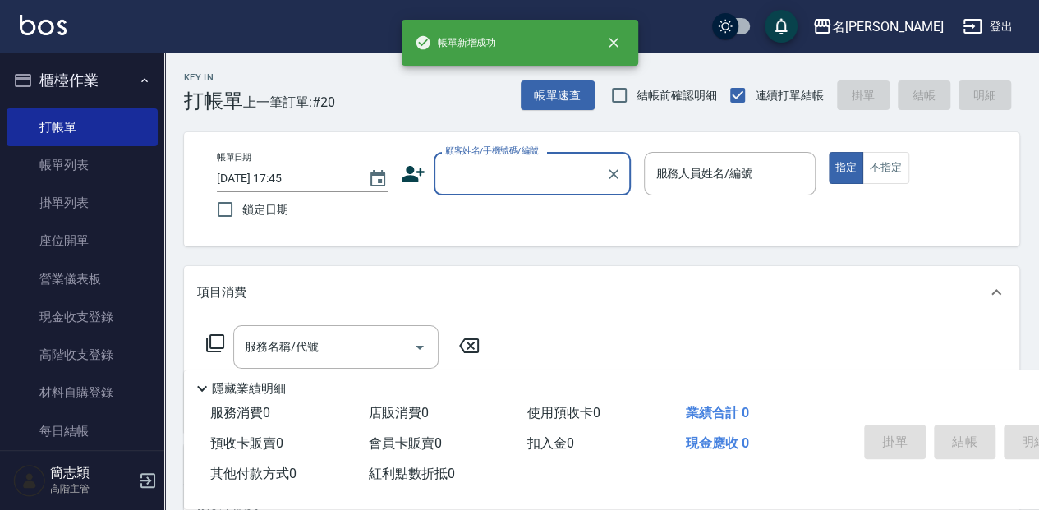
scroll to position [0, 0]
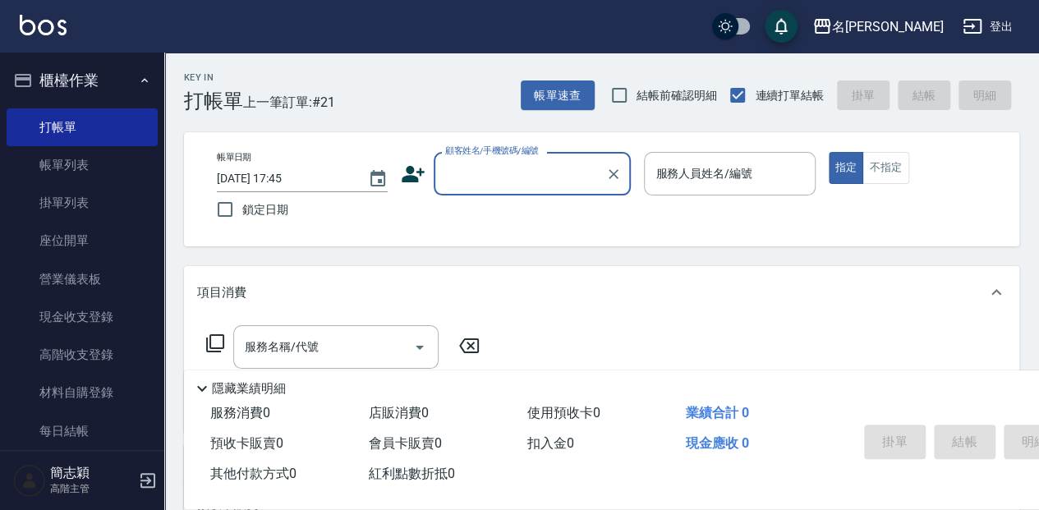
click at [468, 172] on input "顧客姓名/手機號碼/編號" at bounding box center [520, 173] width 158 height 29
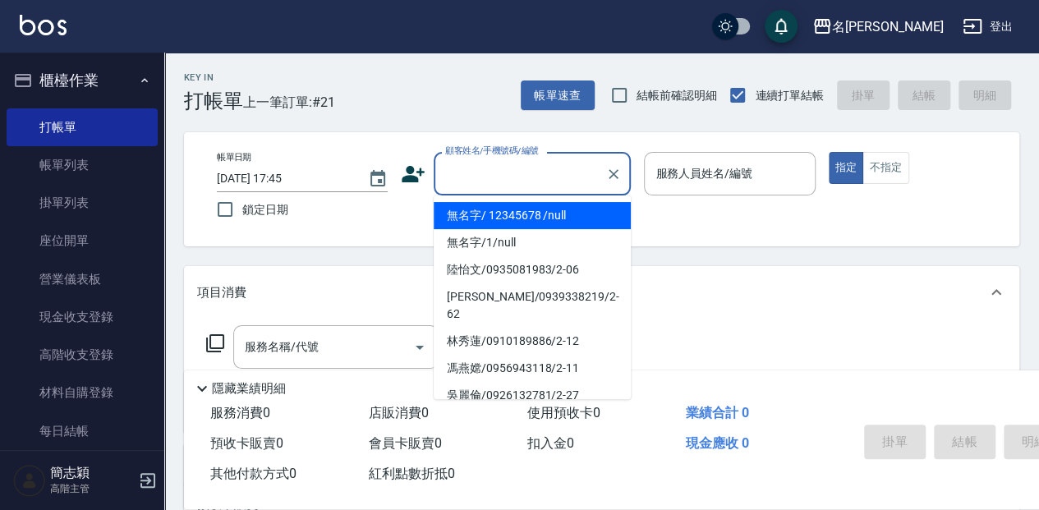
click at [491, 212] on li "無名字/ 12345678 /null" at bounding box center [532, 215] width 197 height 27
type input "無名字/ 12345678 /null"
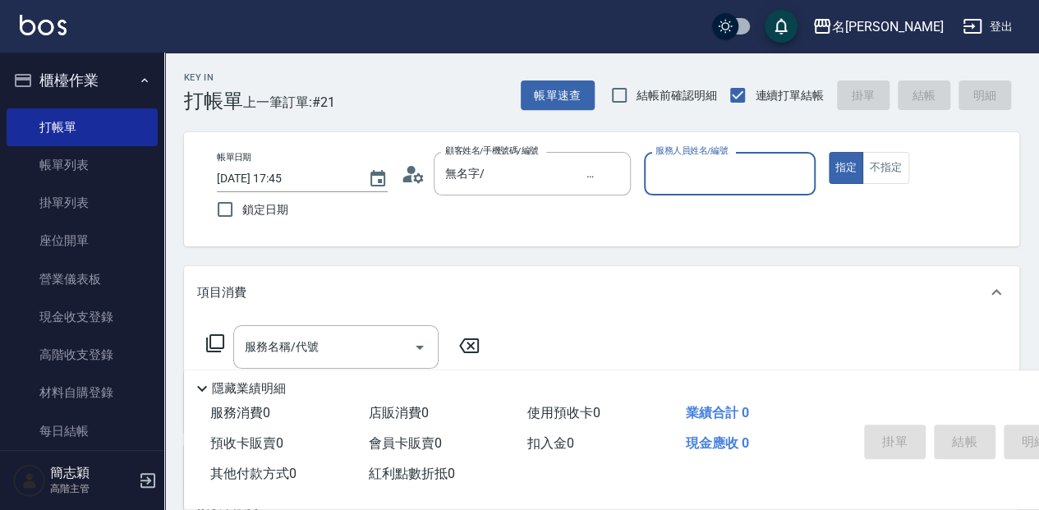
click at [725, 162] on input "服務人員姓名/編號" at bounding box center [730, 173] width 156 height 29
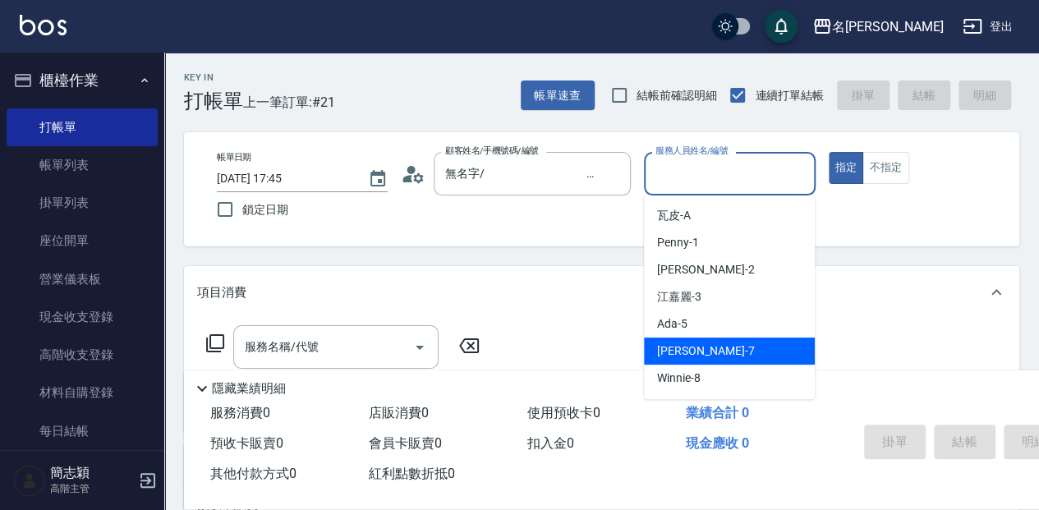
click at [718, 356] on div "[PERSON_NAME] -7" at bounding box center [729, 351] width 171 height 27
type input "[PERSON_NAME]-7"
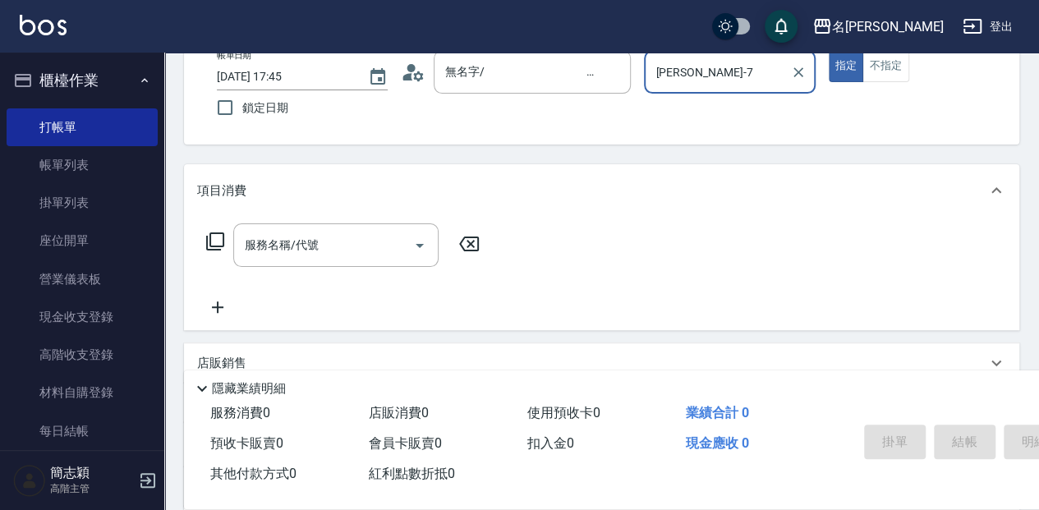
scroll to position [109, 0]
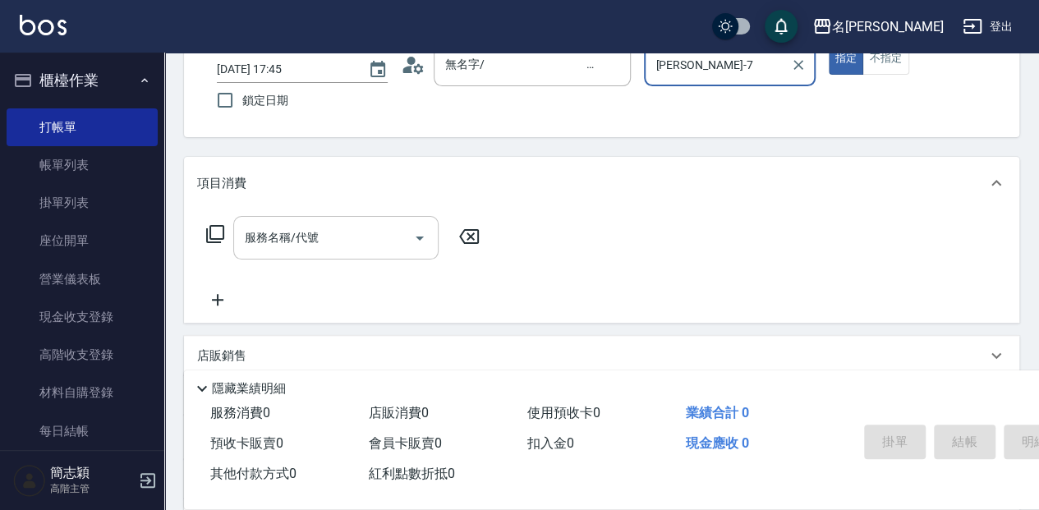
click at [302, 242] on input "服務名稱/代號" at bounding box center [324, 237] width 166 height 29
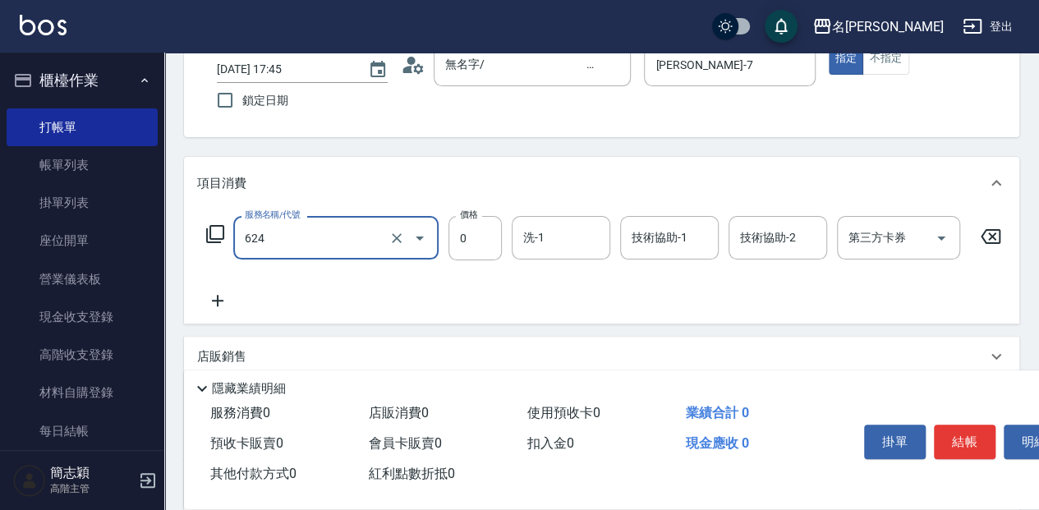
type input "醫學單次0(624)"
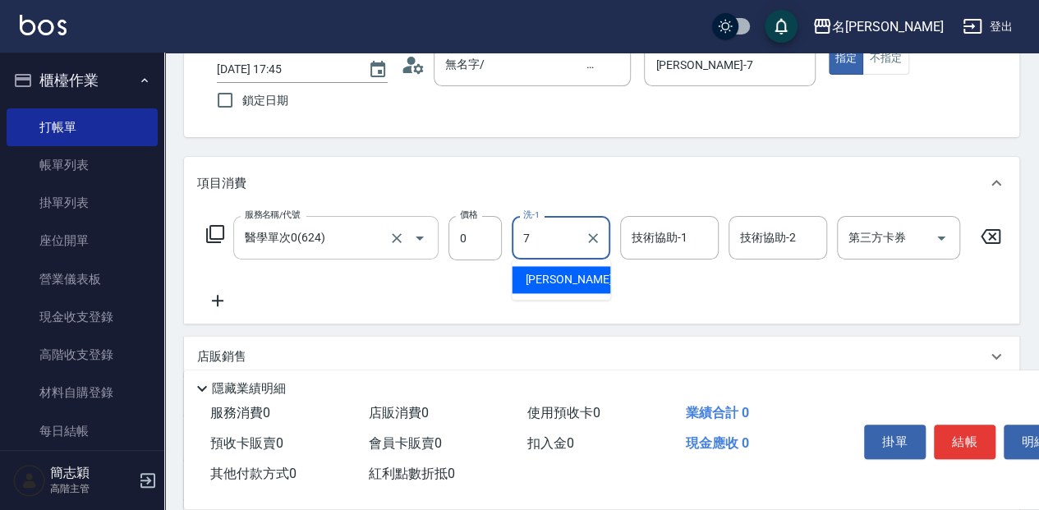
type input "[PERSON_NAME]-7"
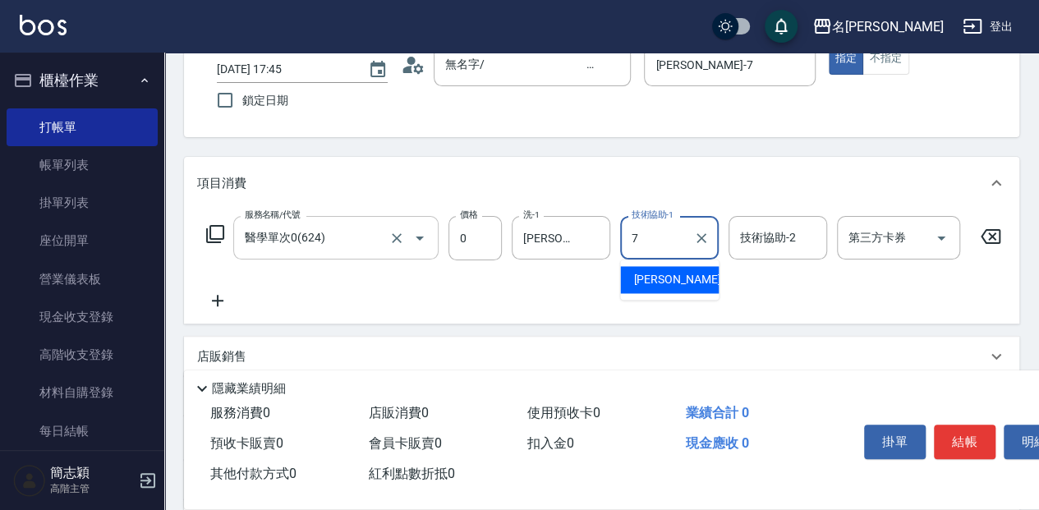
type input "[PERSON_NAME]-7"
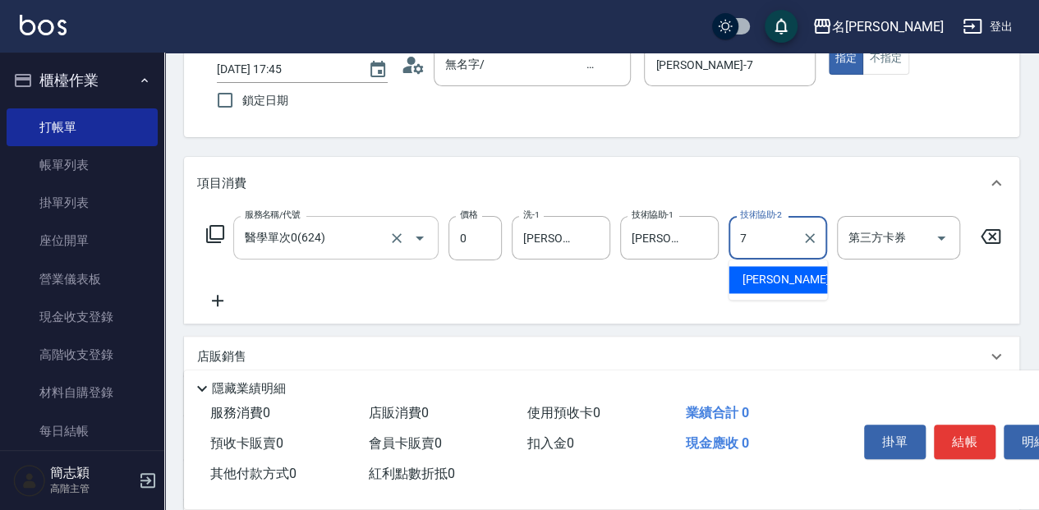
type input "[PERSON_NAME]-7"
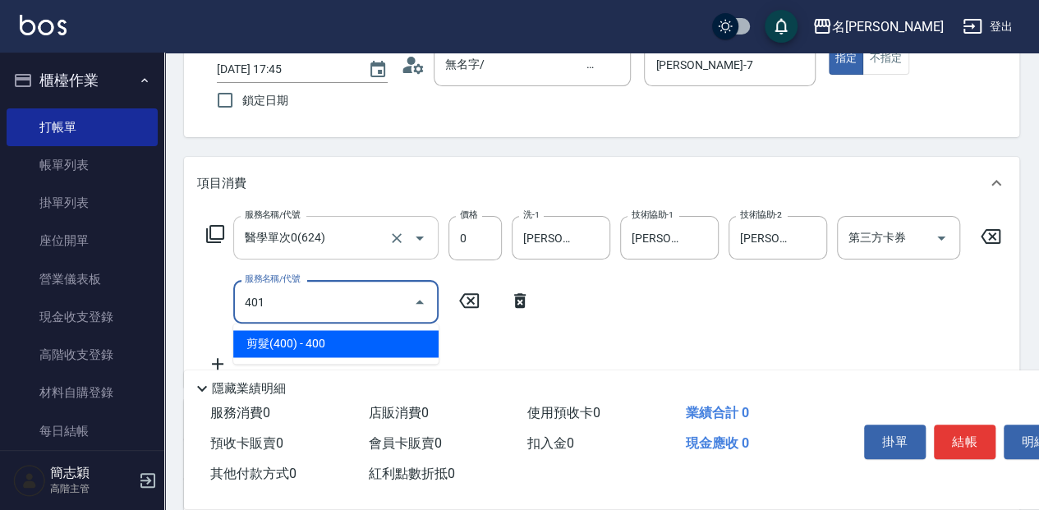
type input "剪髮(400)(401)"
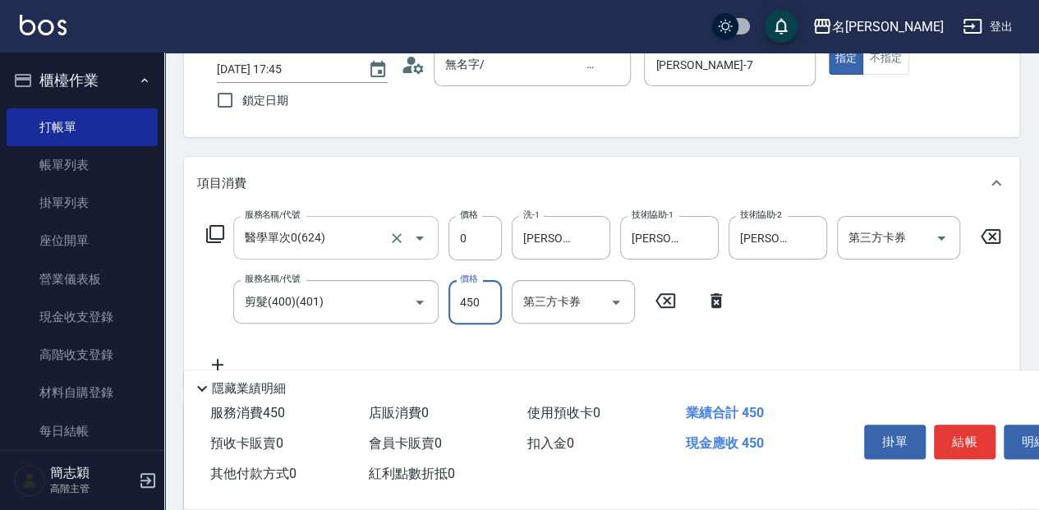
type input "450"
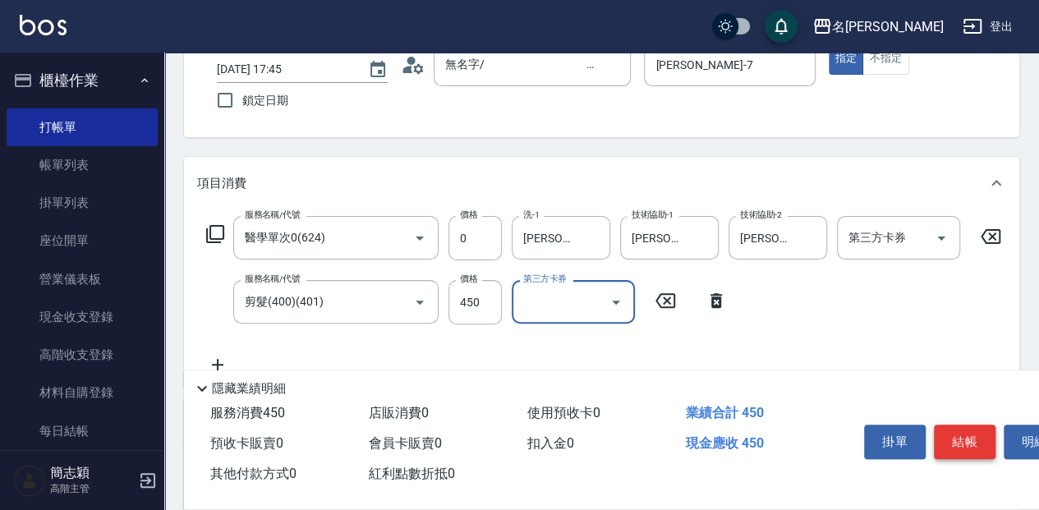
click at [963, 430] on button "結帳" at bounding box center [965, 442] width 62 height 35
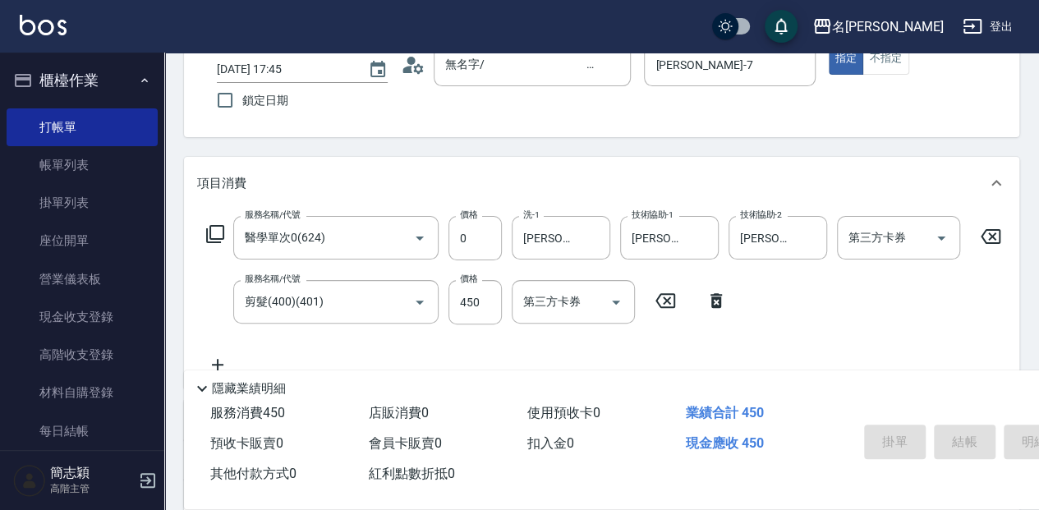
type input "[DATE] 17:46"
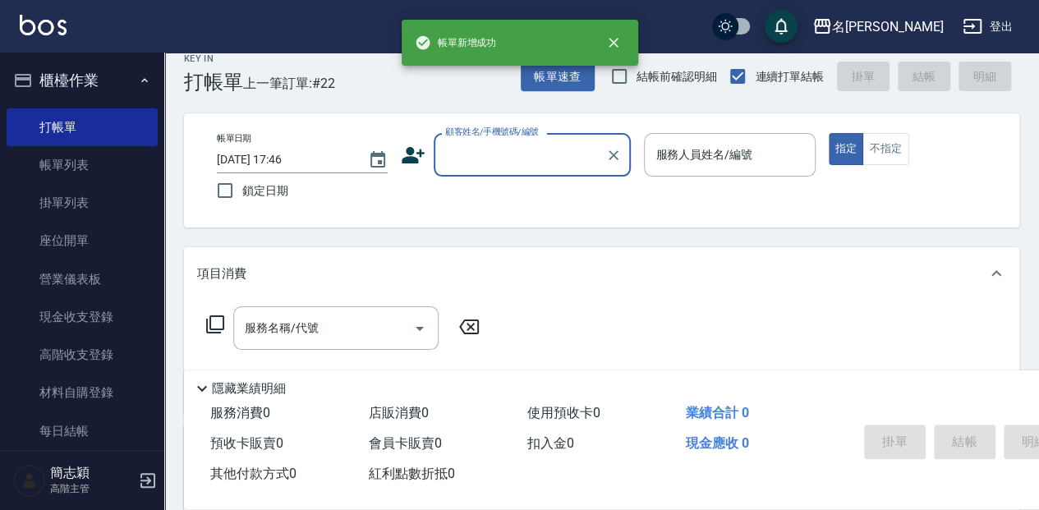
scroll to position [0, 0]
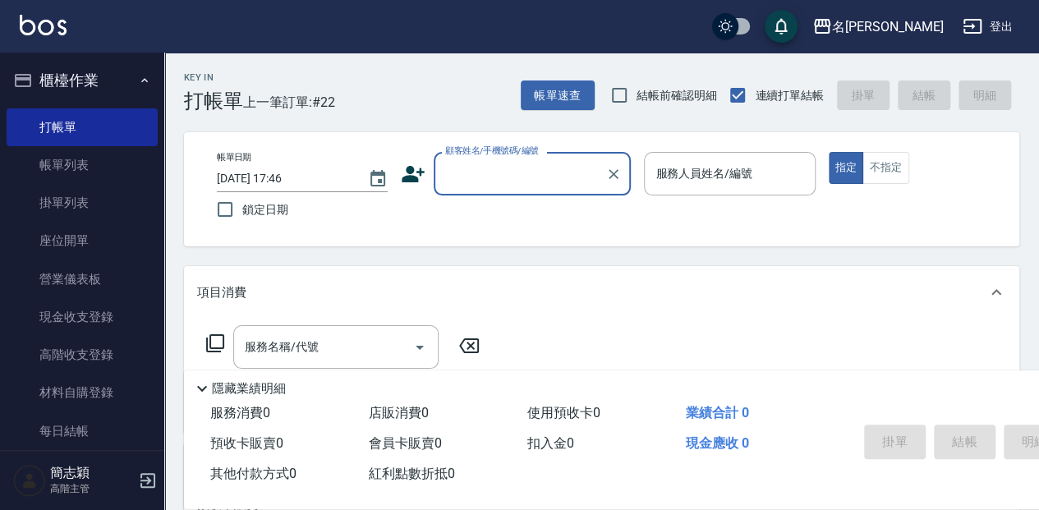
click at [477, 177] on input "顧客姓名/手機號碼/編號" at bounding box center [520, 173] width 158 height 29
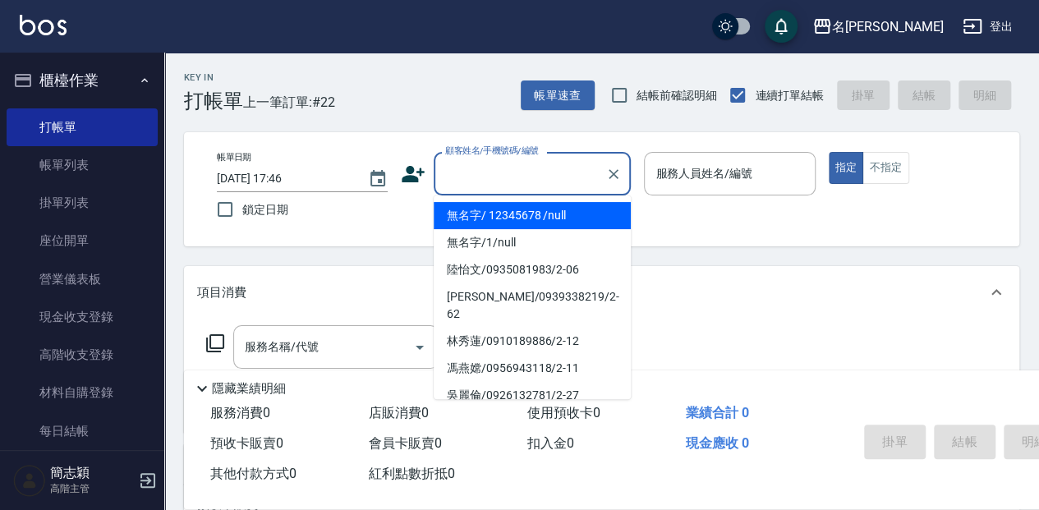
click at [475, 214] on li "無名字/ 12345678 /null" at bounding box center [532, 215] width 197 height 27
type input "無名字/ 12345678 /null"
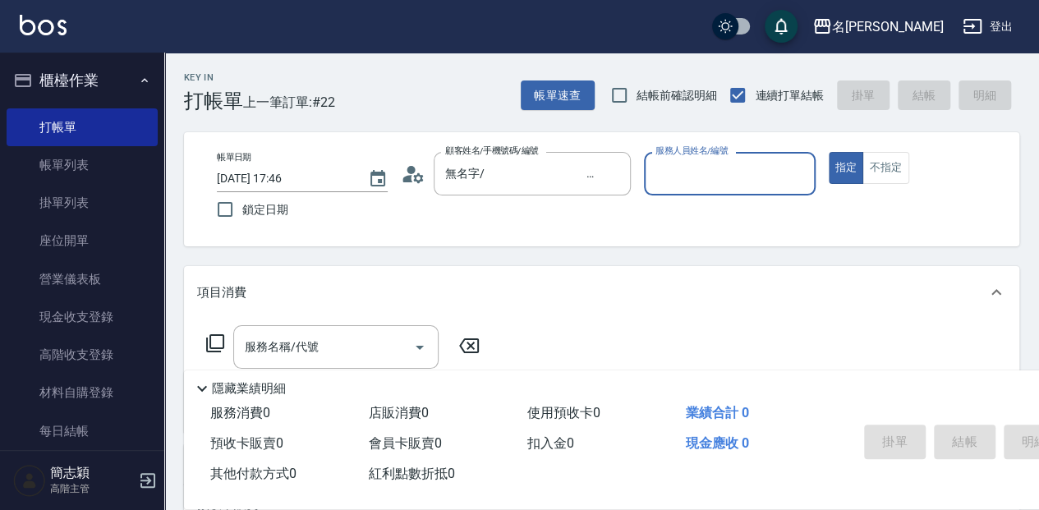
click at [721, 187] on input "服務人員姓名/編號" at bounding box center [730, 173] width 156 height 29
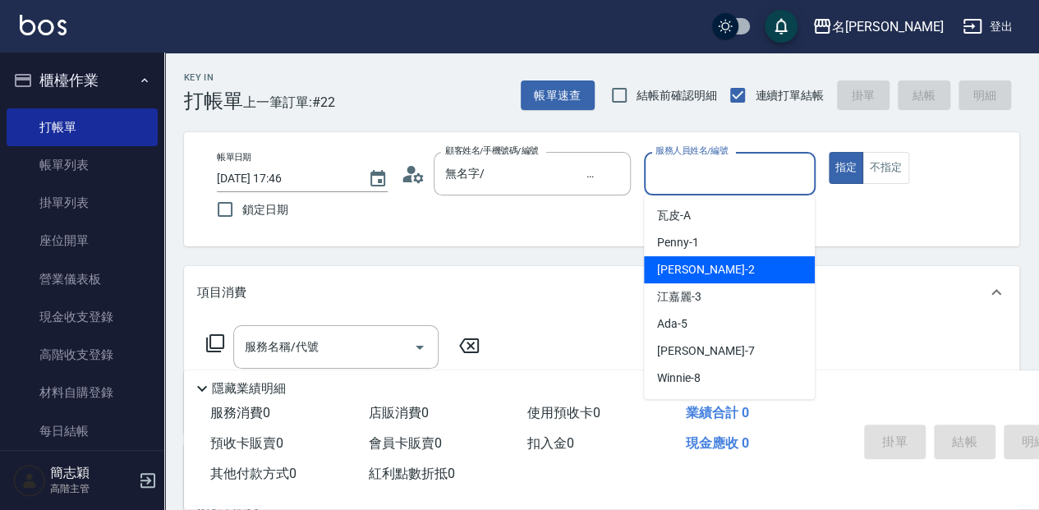
scroll to position [54, 0]
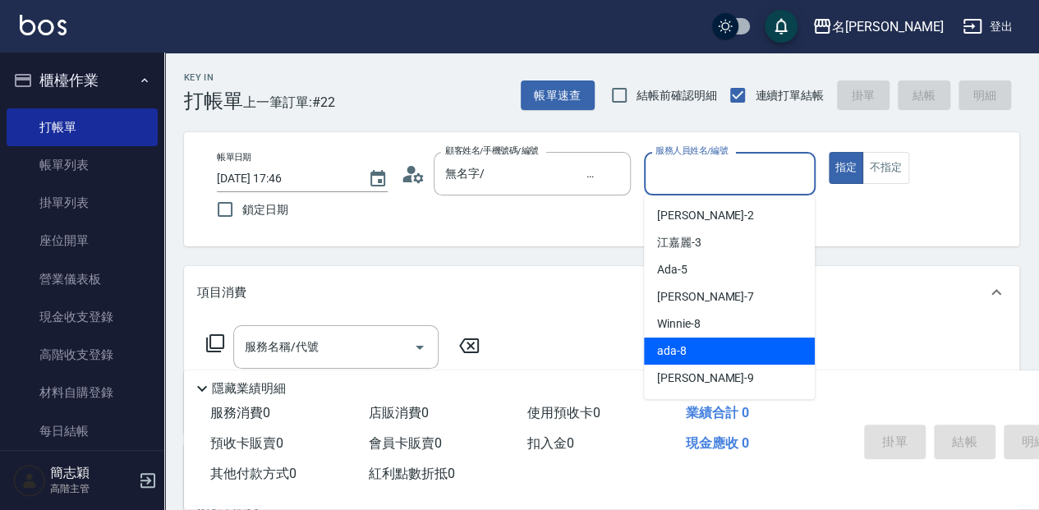
click at [704, 352] on div "ada -8" at bounding box center [729, 351] width 171 height 27
type input "ada-8"
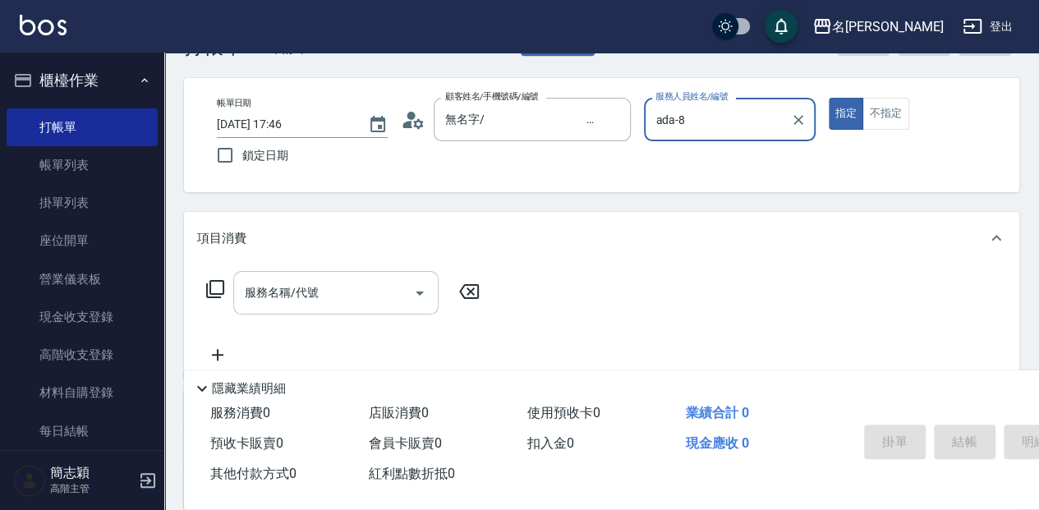
click at [316, 301] on input "服務名稱/代號" at bounding box center [324, 293] width 166 height 29
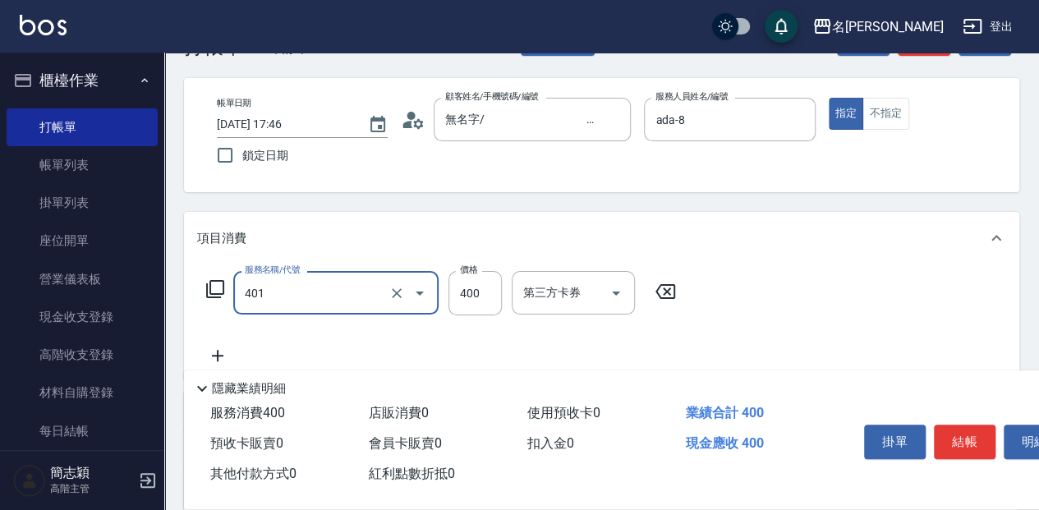
type input "剪髮(400)(401)"
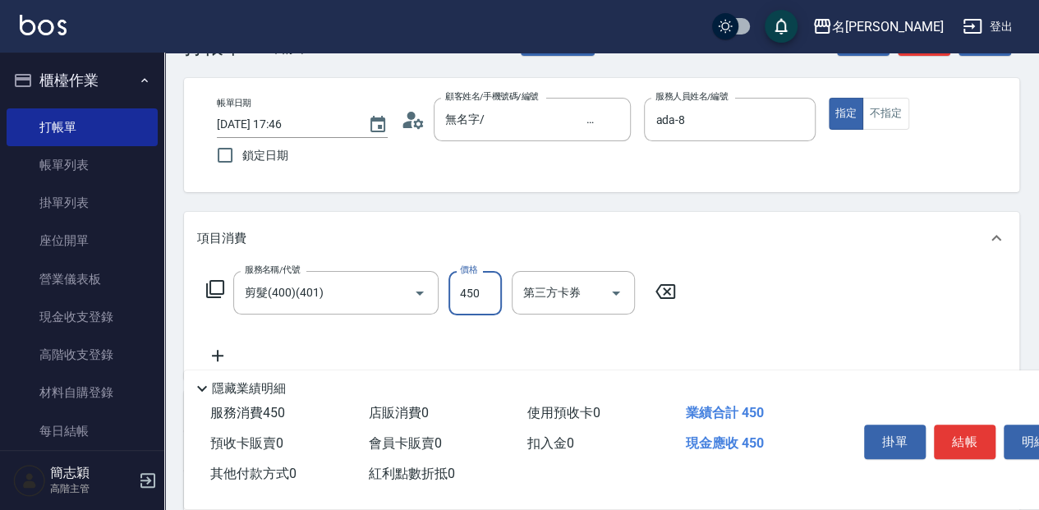
type input "450"
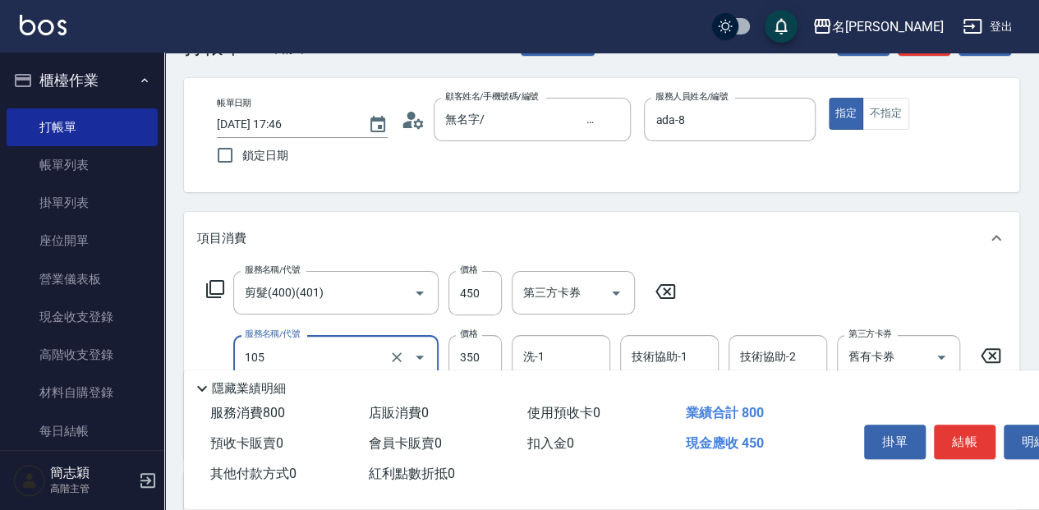
type input "新草本單次(105)"
type input "613"
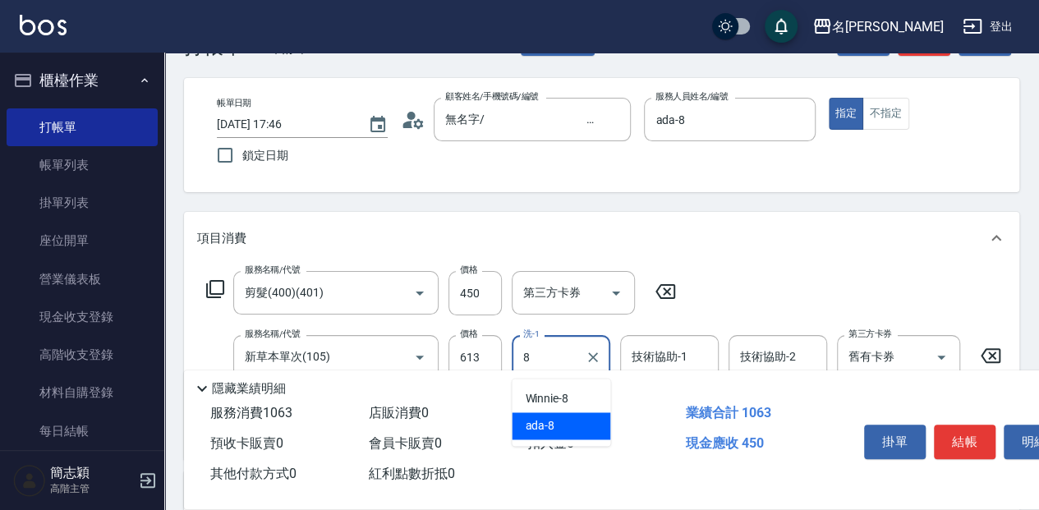
type input "ada-8"
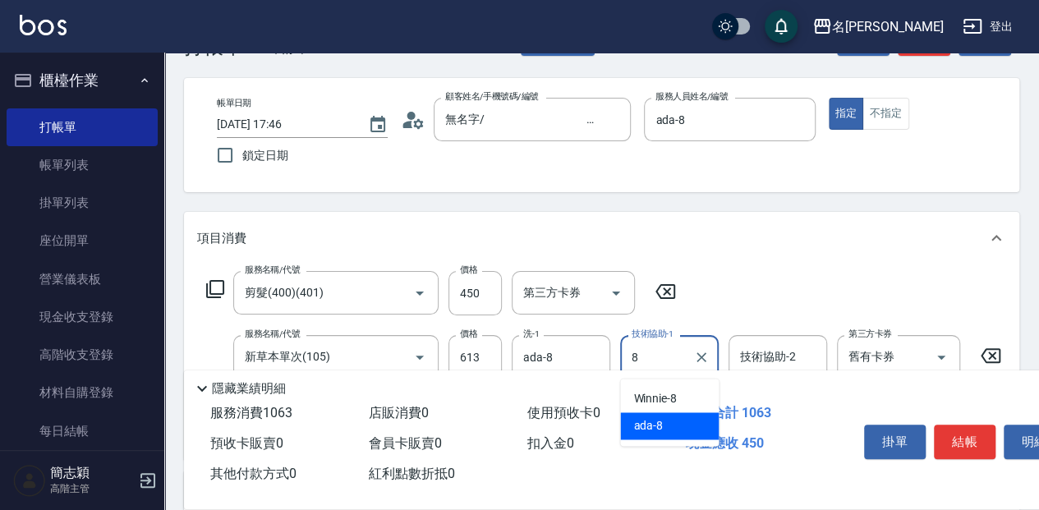
type input "ada-8"
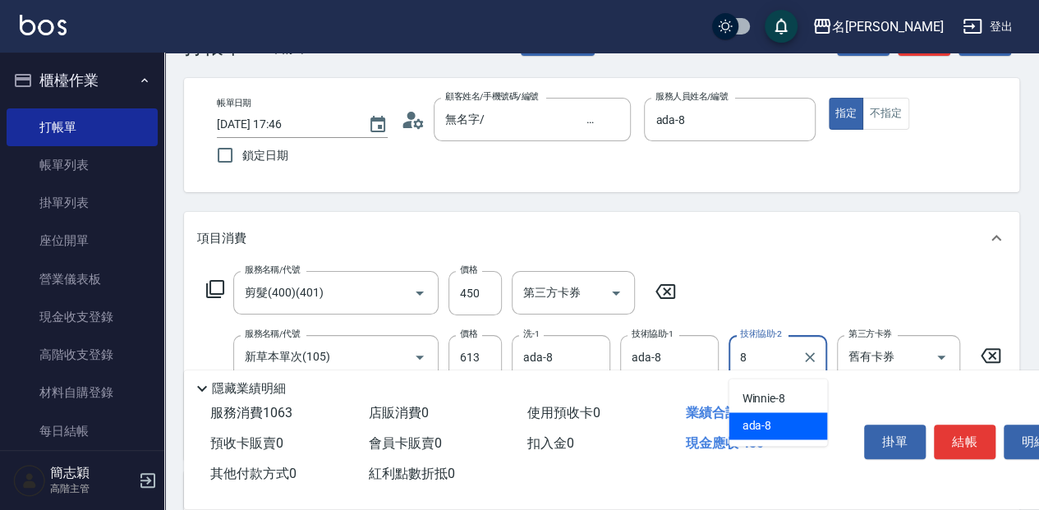
type input "ada-8"
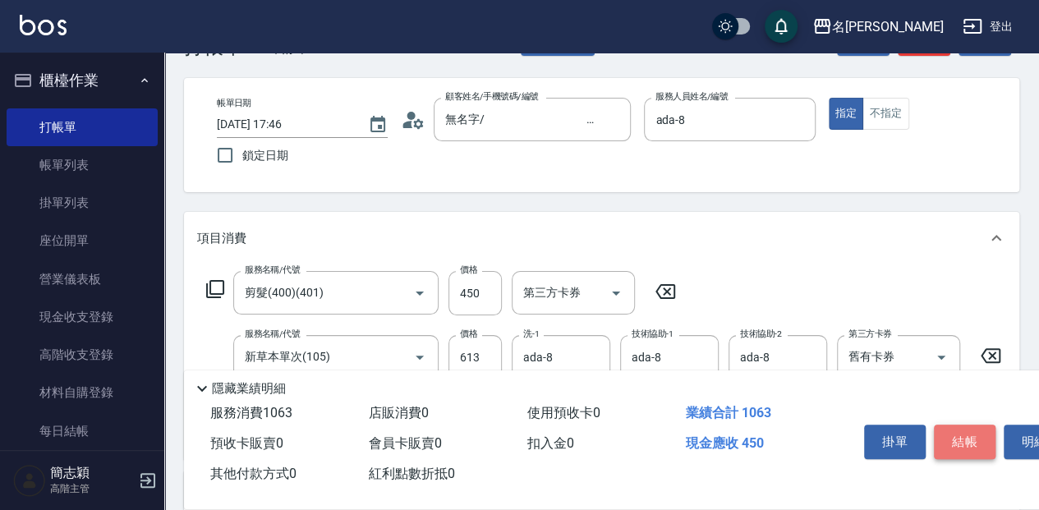
click at [968, 435] on button "結帳" at bounding box center [965, 442] width 62 height 35
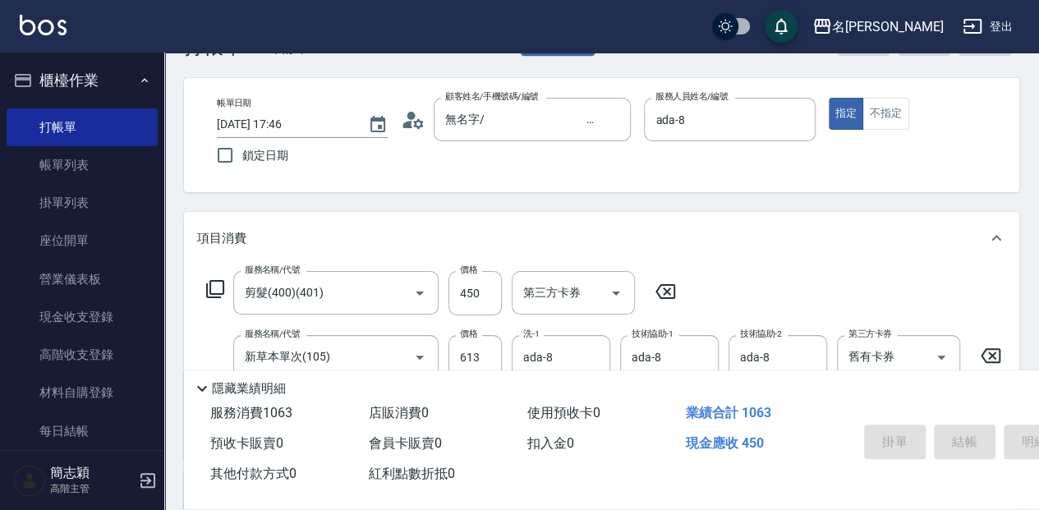
type input "[DATE] 17:47"
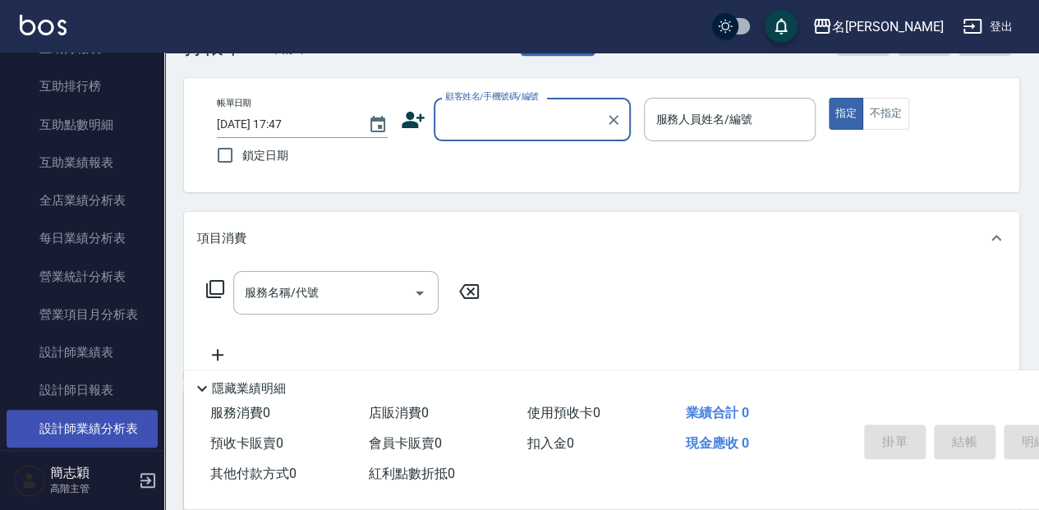
scroll to position [876, 0]
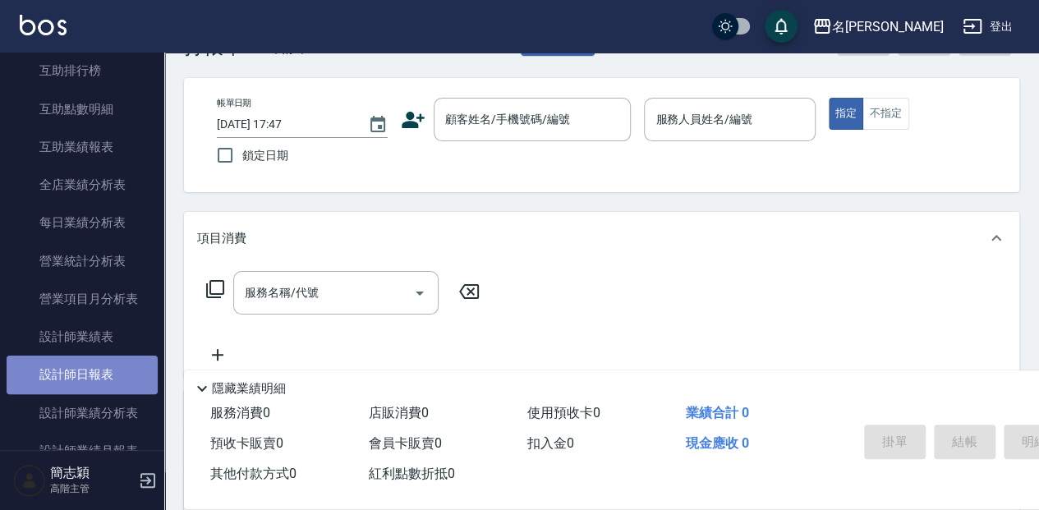
click at [109, 371] on link "設計師日報表" at bounding box center [82, 375] width 151 height 38
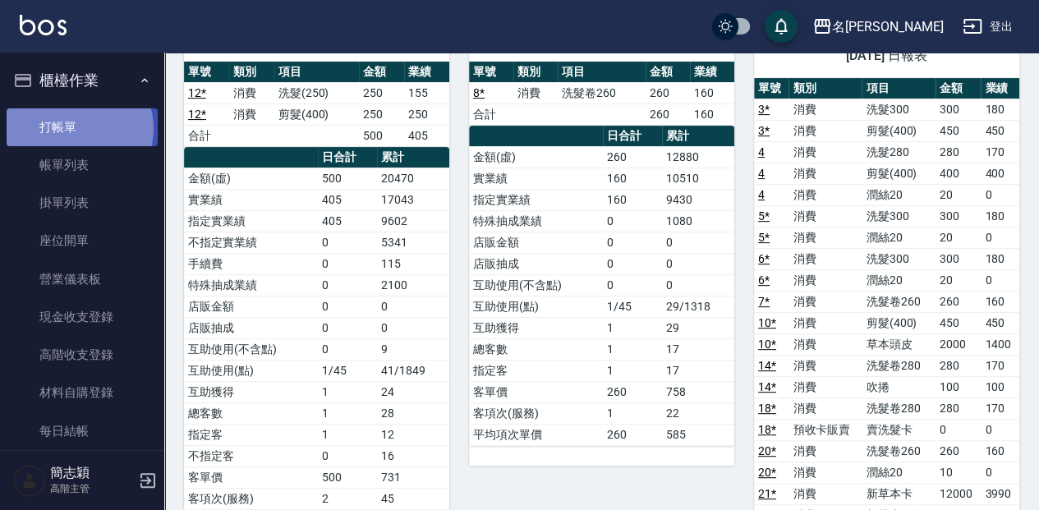
click at [73, 128] on link "打帳單" at bounding box center [82, 127] width 151 height 38
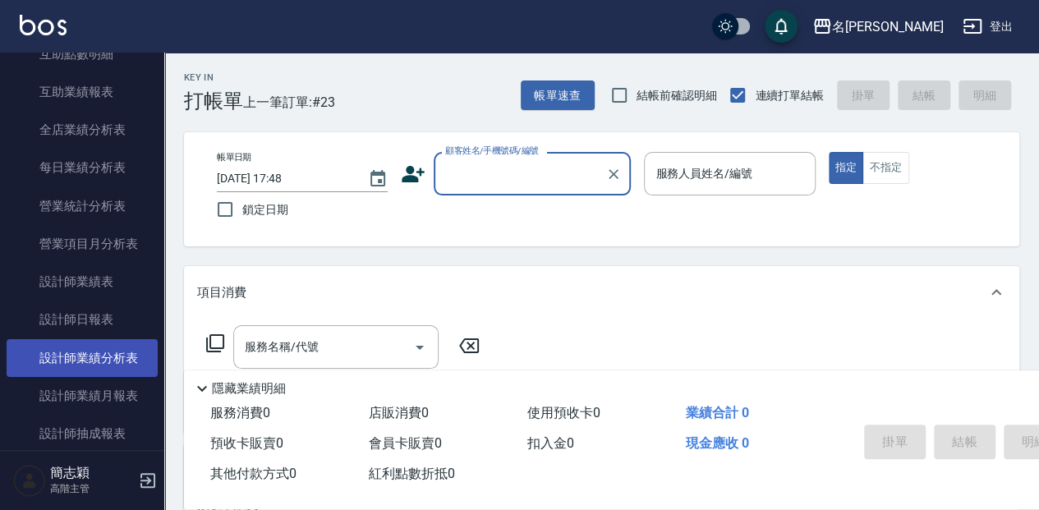
scroll to position [986, 0]
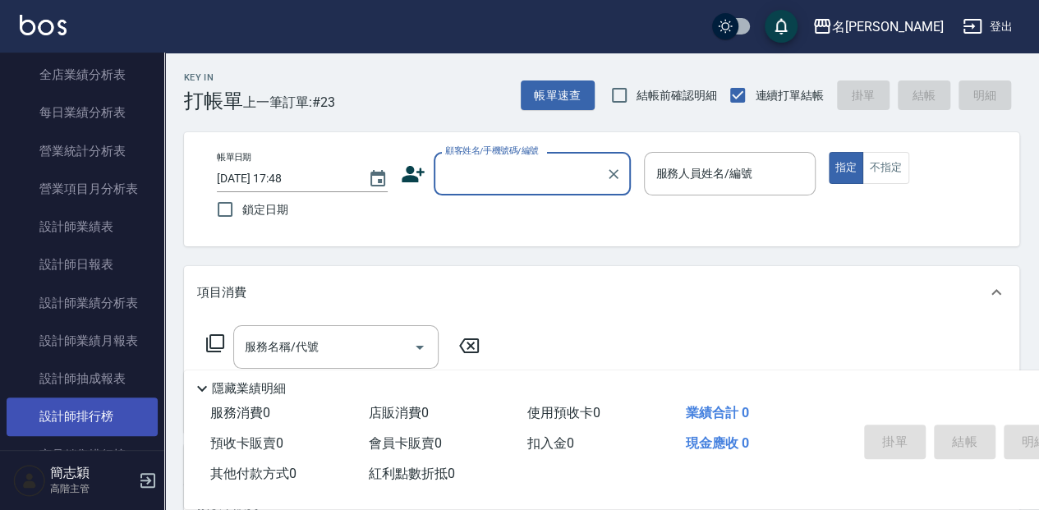
click at [92, 412] on link "設計師排行榜" at bounding box center [82, 417] width 151 height 38
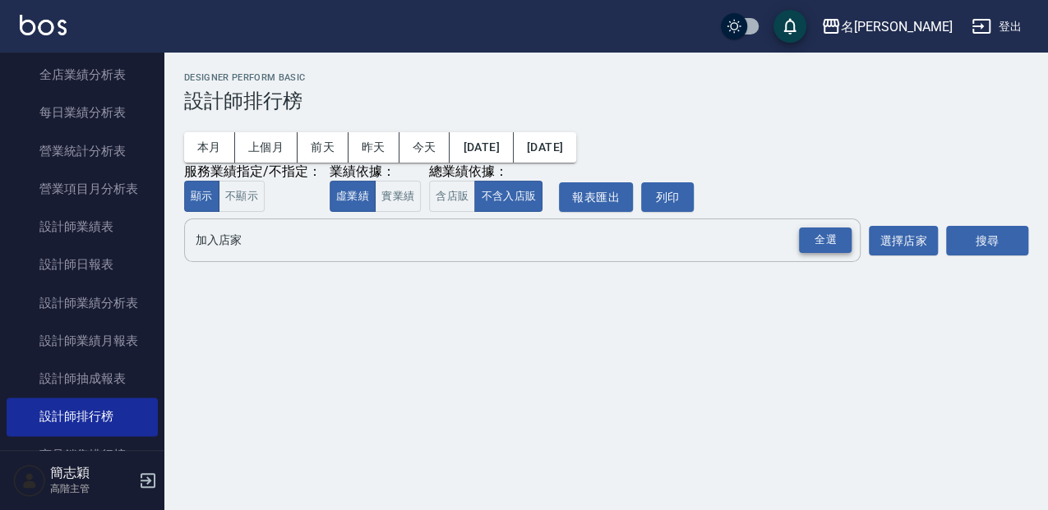
click at [822, 236] on div "全選" at bounding box center [825, 240] width 53 height 25
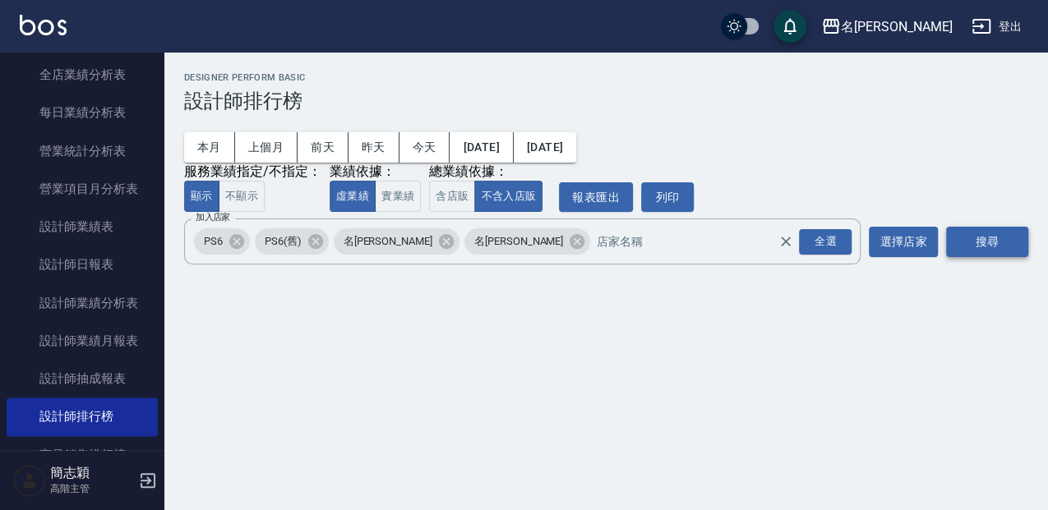
click at [1001, 240] on button "搜尋" at bounding box center [987, 242] width 82 height 30
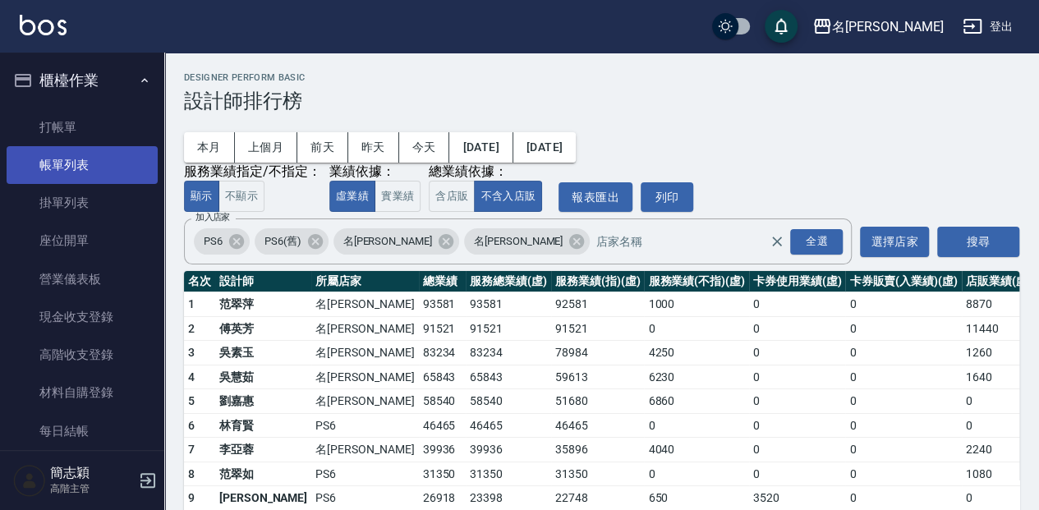
drag, startPoint x: 87, startPoint y: 137, endPoint x: 84, endPoint y: 157, distance: 20.0
click at [87, 137] on link "打帳單" at bounding box center [82, 127] width 151 height 38
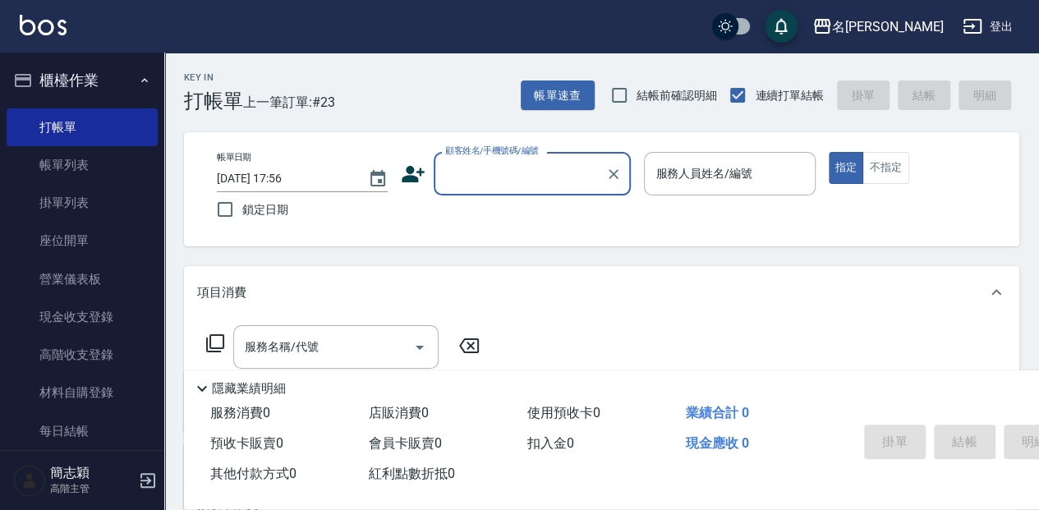
click at [508, 187] on input "顧客姓名/手機號碼/編號" at bounding box center [520, 173] width 158 height 29
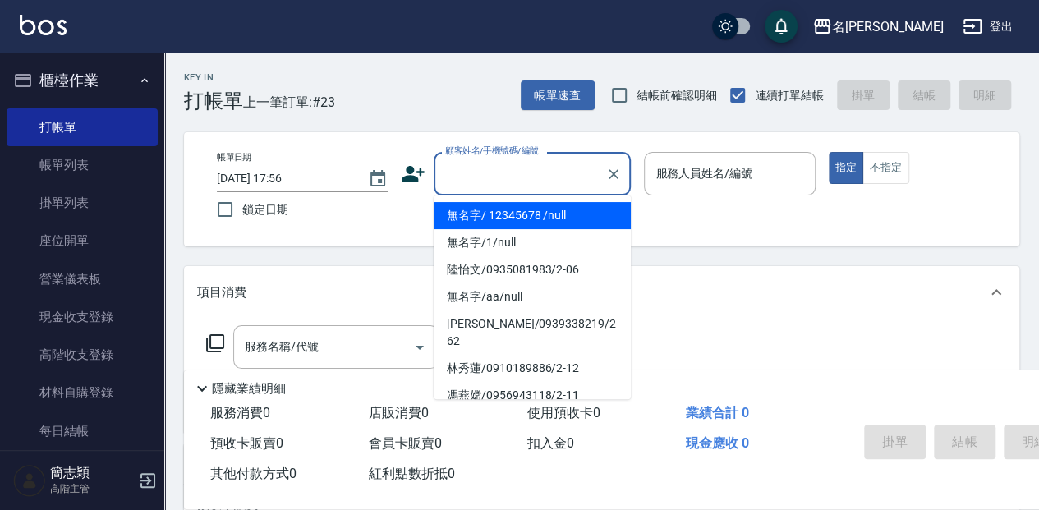
click at [529, 219] on li "無名字/ 12345678 /null" at bounding box center [532, 215] width 197 height 27
type input "無名字/ 12345678 /null"
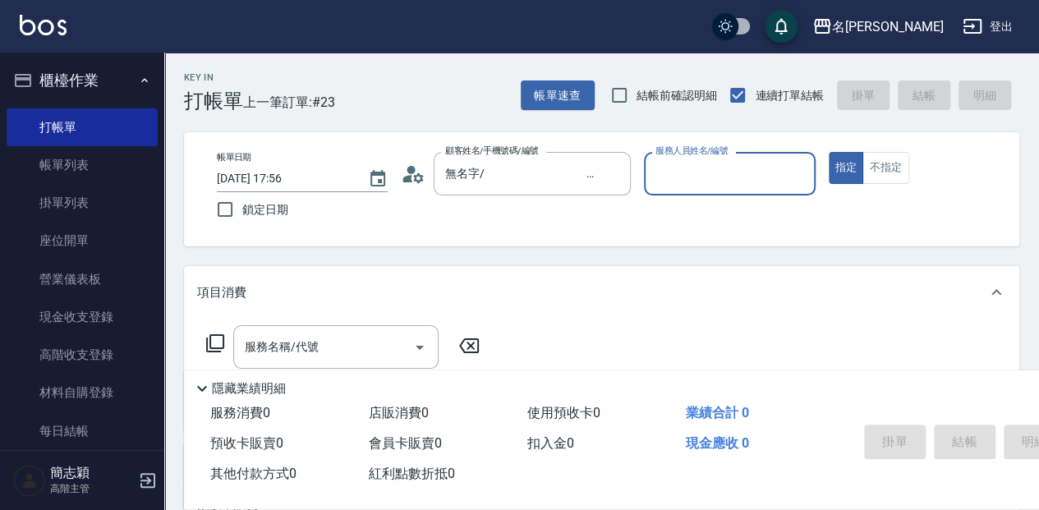
click at [684, 178] on input "服務人員姓名/編號" at bounding box center [730, 173] width 156 height 29
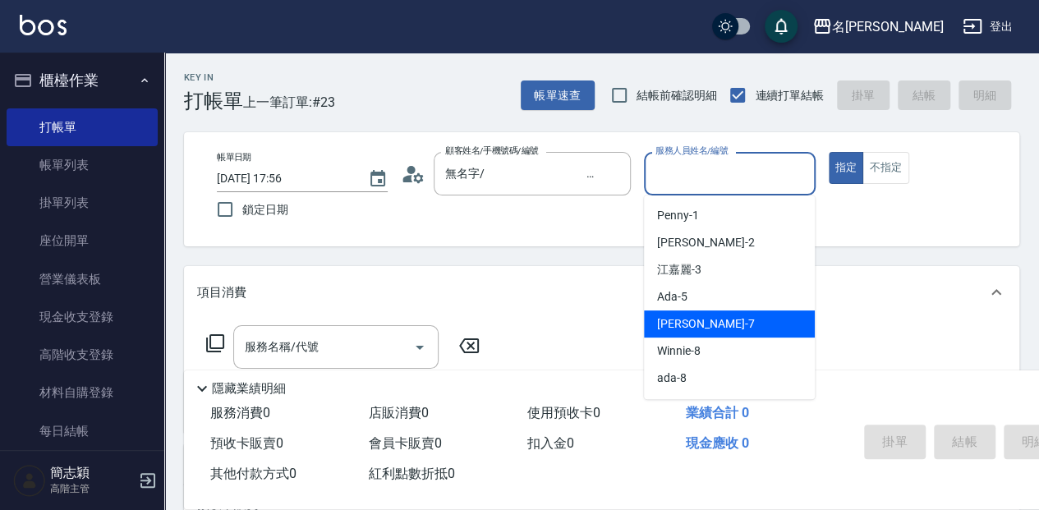
click at [725, 322] on div "[PERSON_NAME] -7" at bounding box center [729, 324] width 171 height 27
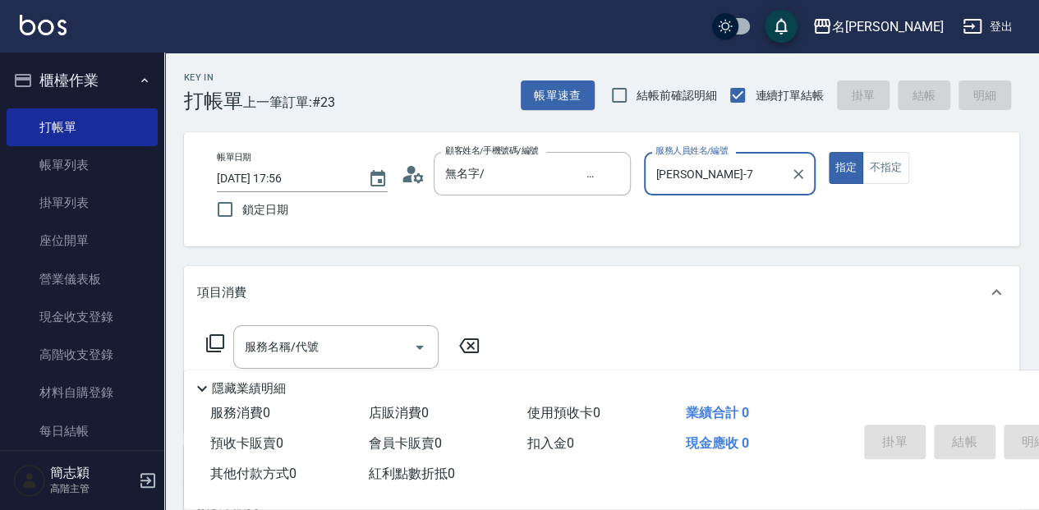
type input "[PERSON_NAME]-7"
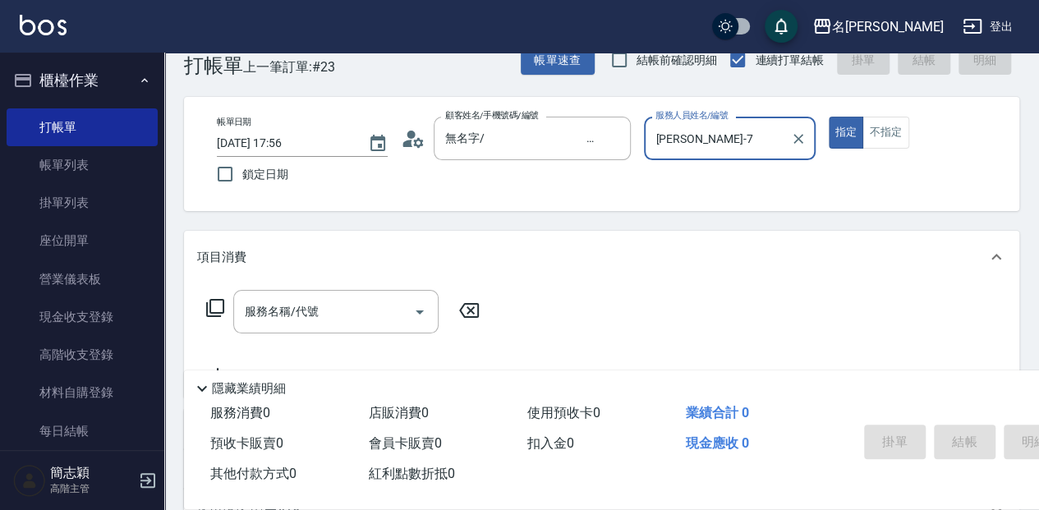
scroll to position [54, 0]
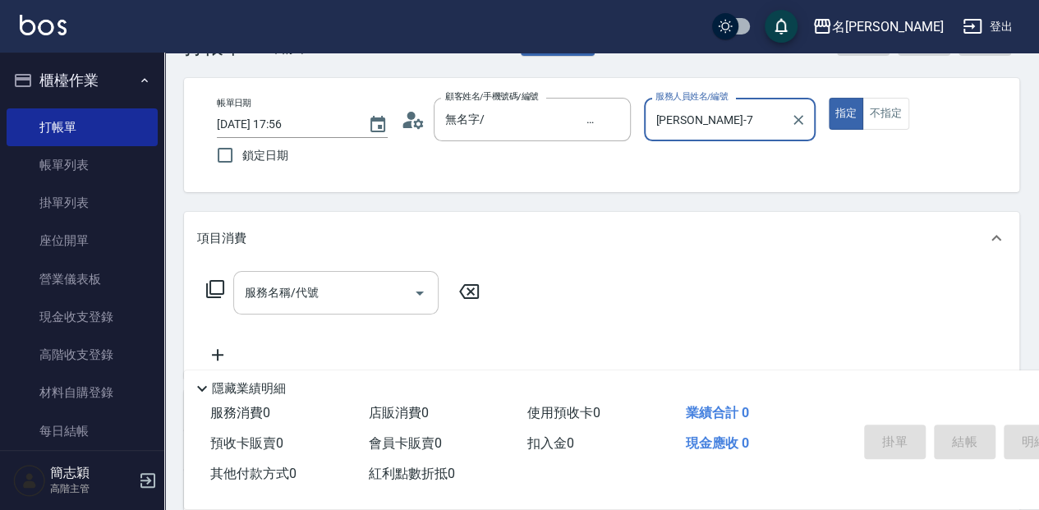
click at [343, 292] on input "服務名稱/代號" at bounding box center [324, 293] width 166 height 29
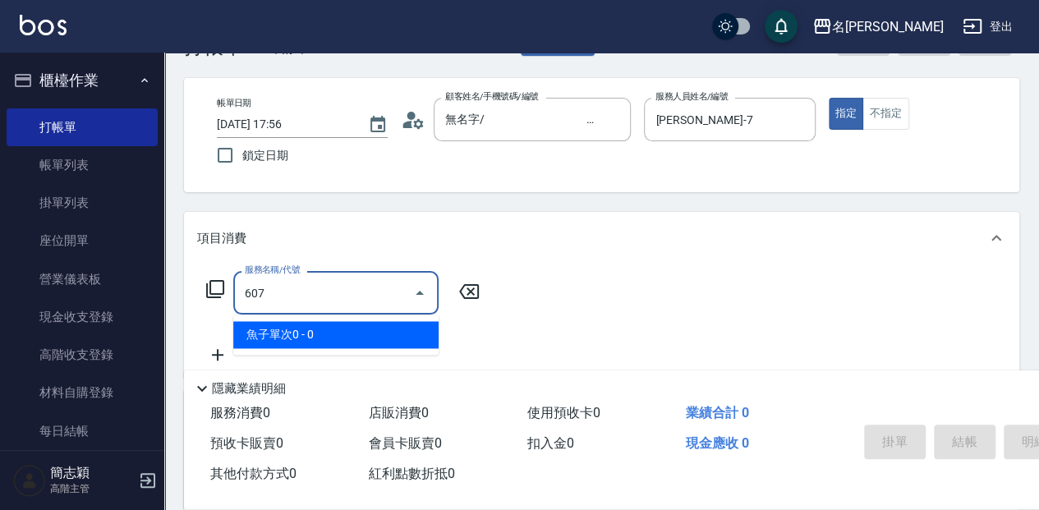
type input "魚子單次0(607)"
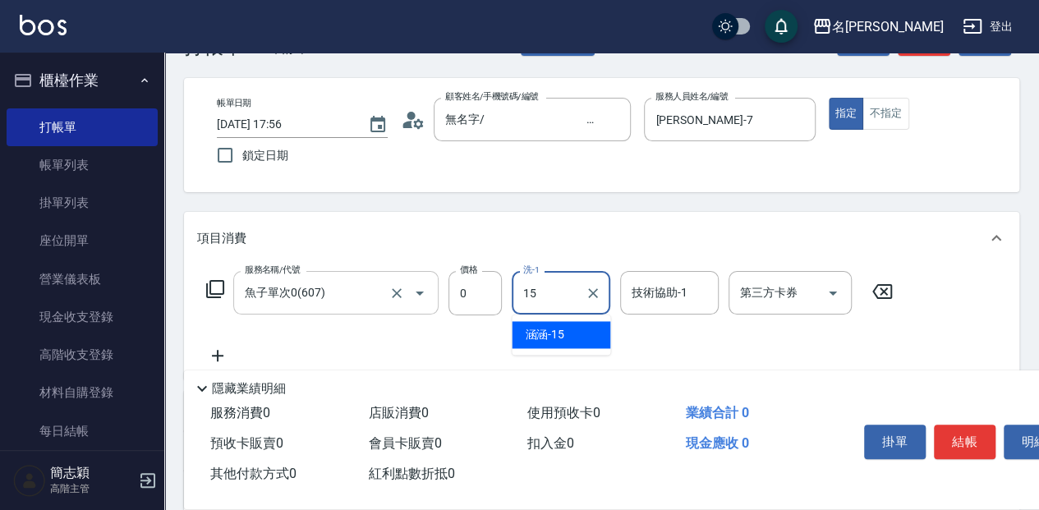
type input "涵涵-15"
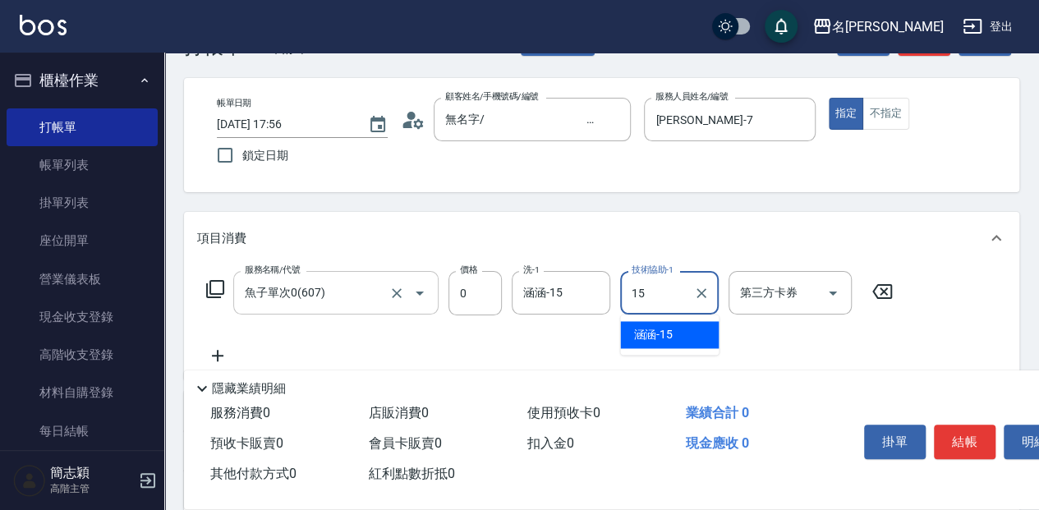
type input "涵涵-15"
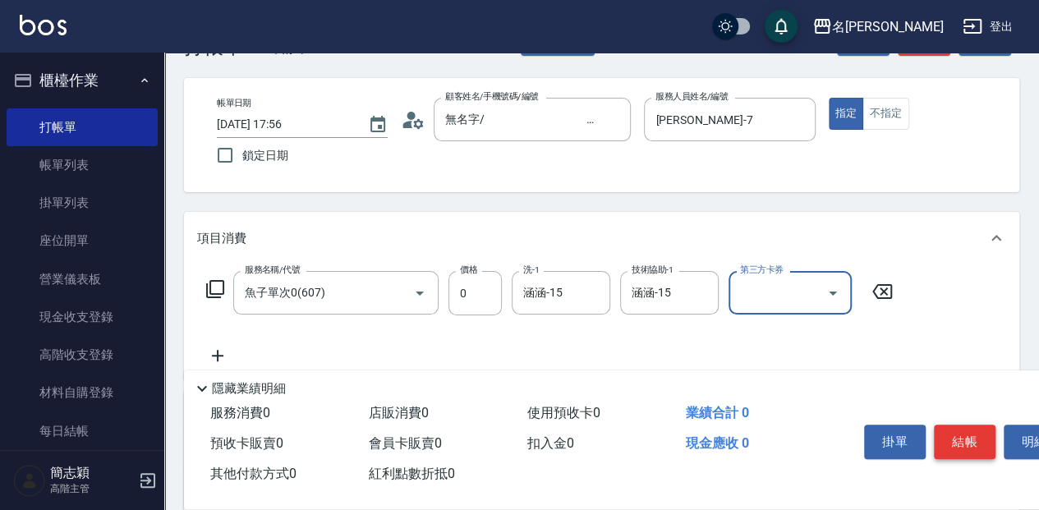
click at [965, 444] on button "結帳" at bounding box center [965, 442] width 62 height 35
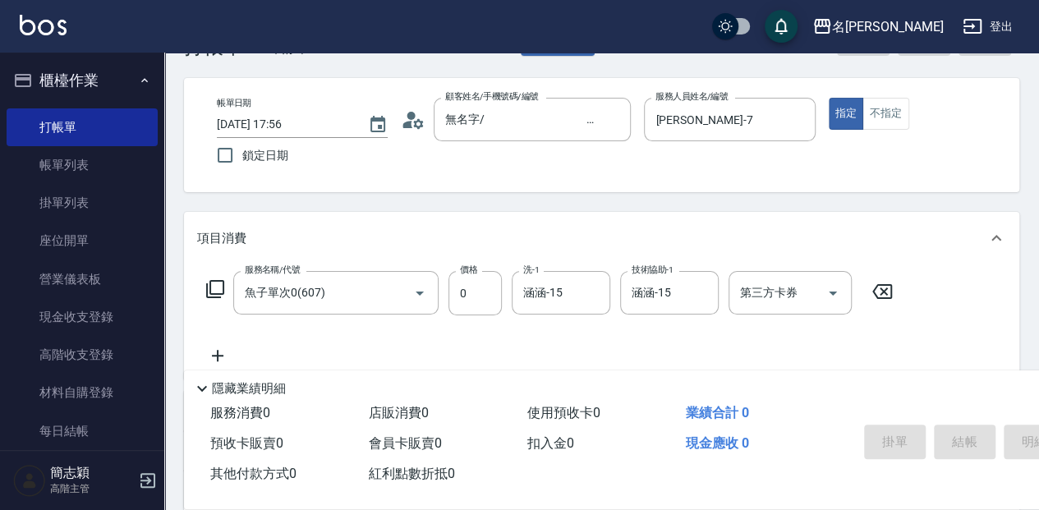
type input "[DATE] 17:58"
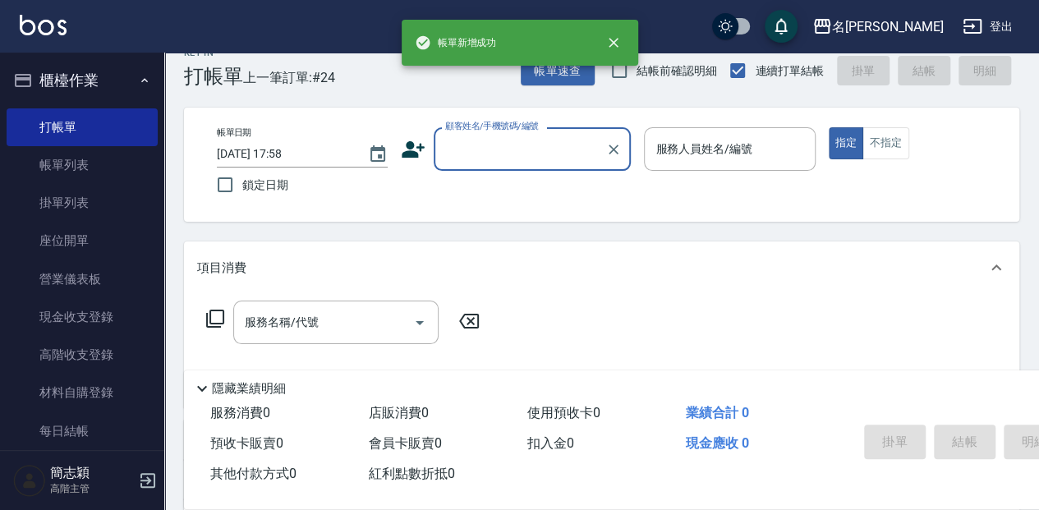
scroll to position [0, 0]
